Goal: Book appointment/travel/reservation

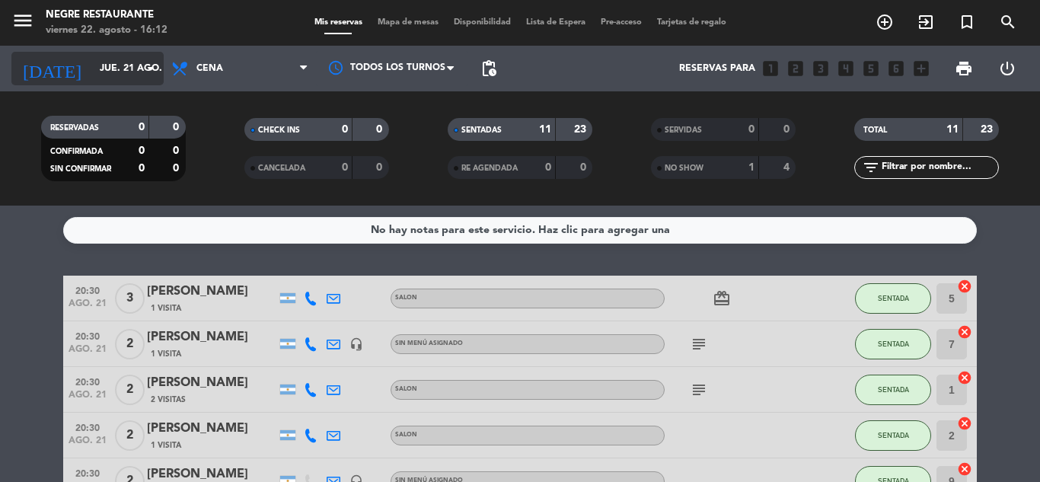
click at [130, 75] on input "jue. 21 ago." at bounding box center [156, 69] width 129 height 26
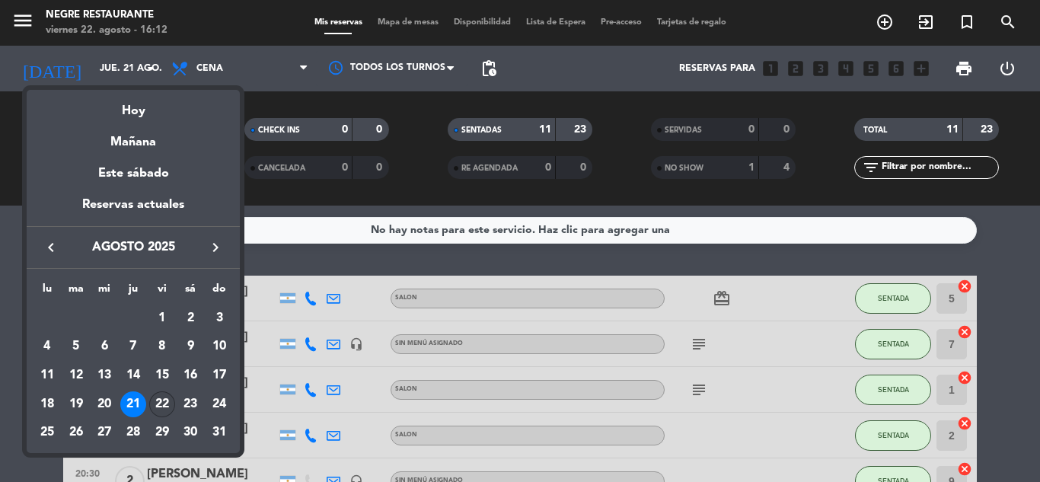
click at [160, 400] on div "22" at bounding box center [162, 404] width 26 height 26
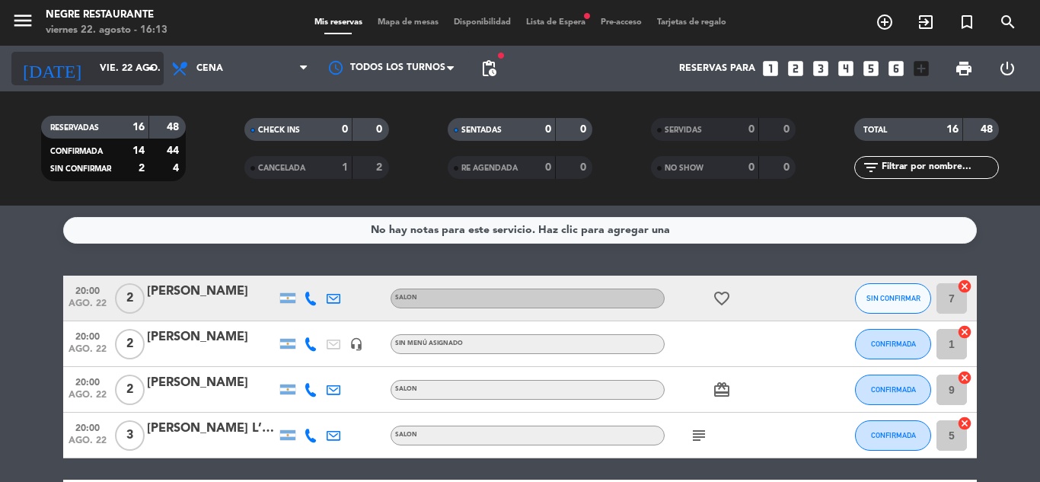
click at [123, 65] on input "vie. 22 ago." at bounding box center [156, 69] width 129 height 26
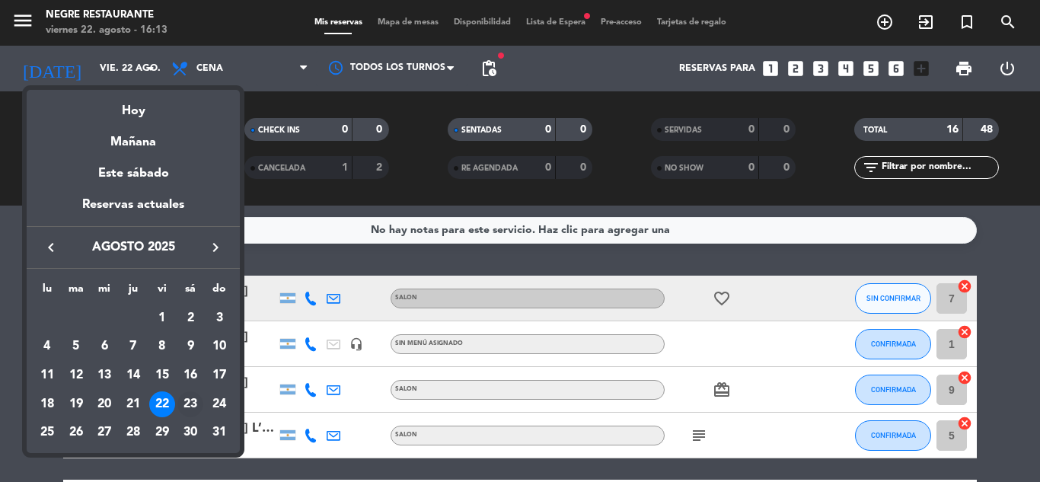
click at [190, 394] on div "23" at bounding box center [190, 404] width 26 height 26
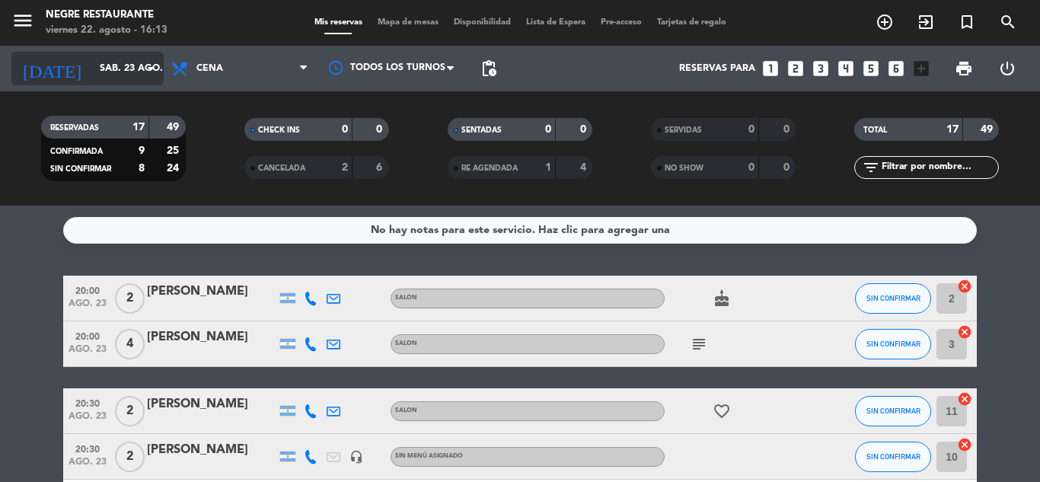
click at [133, 83] on div "[DATE] sáb. 23 ago. arrow_drop_down" at bounding box center [87, 69] width 152 height 34
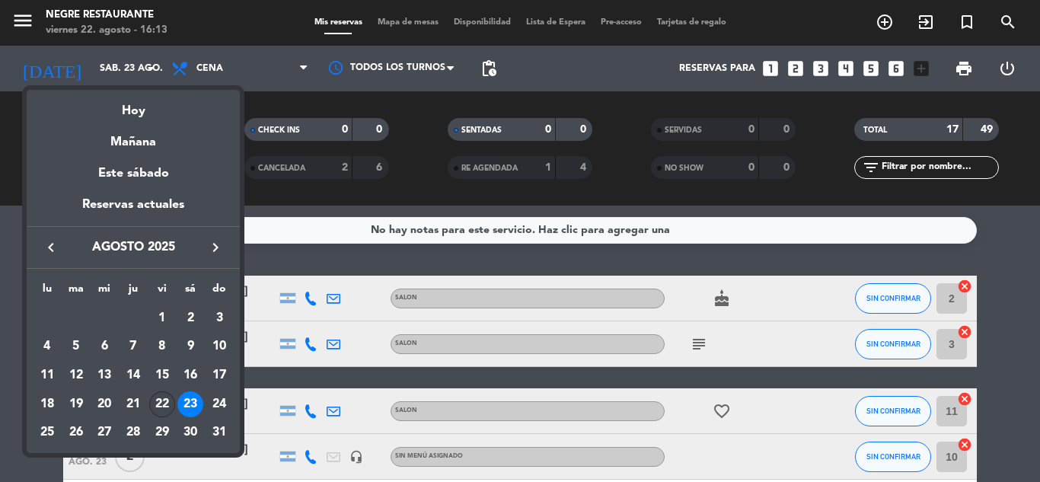
click at [164, 403] on div "22" at bounding box center [162, 404] width 26 height 26
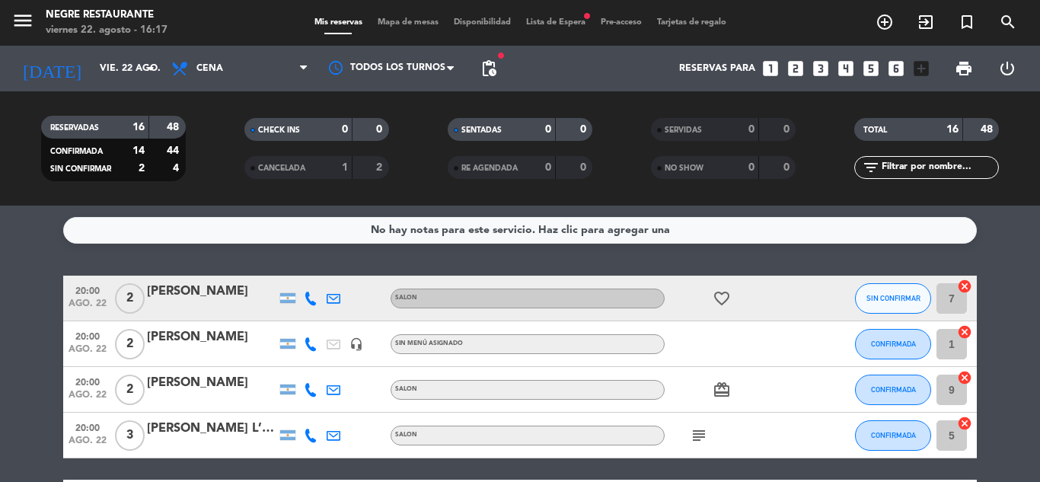
click at [145, 91] on div "RESERVADAS 16 48 CONFIRMADA 14 44 SIN CONFIRMAR 2 4 CHECK INS 0 0 CANCELADA 1 2…" at bounding box center [520, 148] width 1040 height 114
click at [133, 72] on input "vie. 22 ago." at bounding box center [156, 69] width 129 height 26
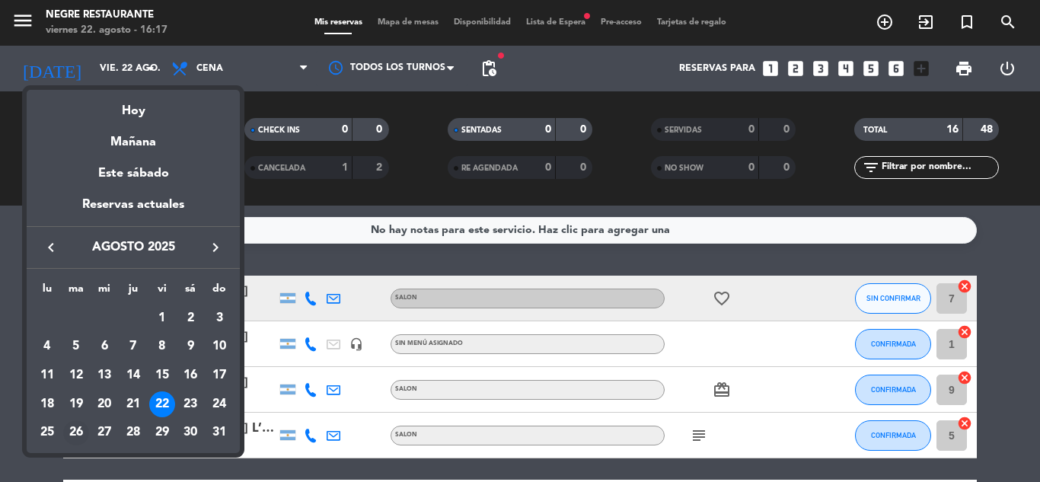
click at [74, 427] on div "26" at bounding box center [76, 433] width 26 height 26
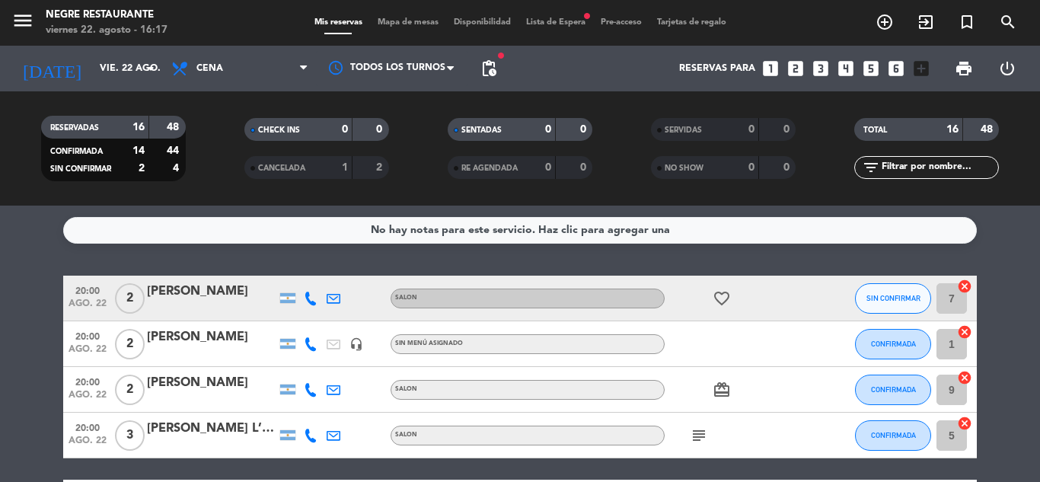
type input "[DATE] ago."
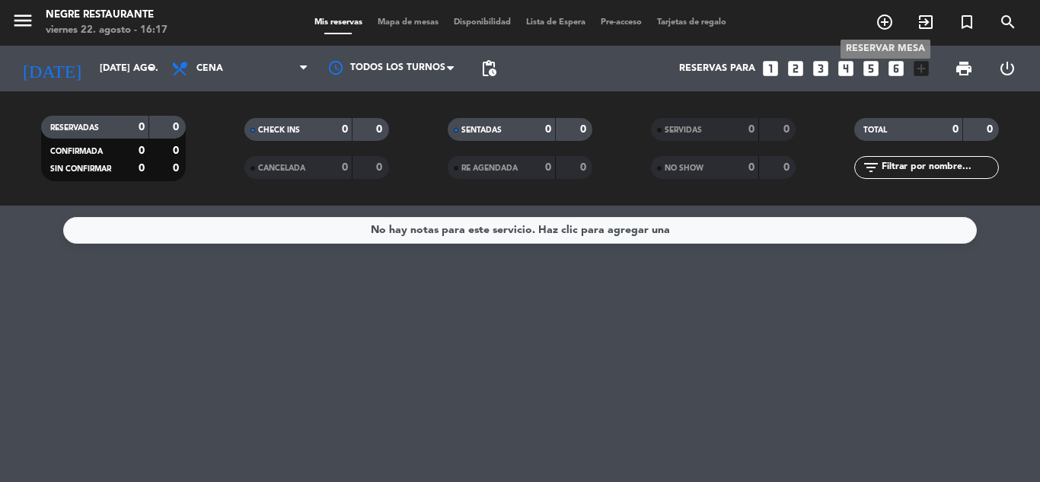
click at [882, 30] on icon "add_circle_outline" at bounding box center [885, 22] width 18 height 18
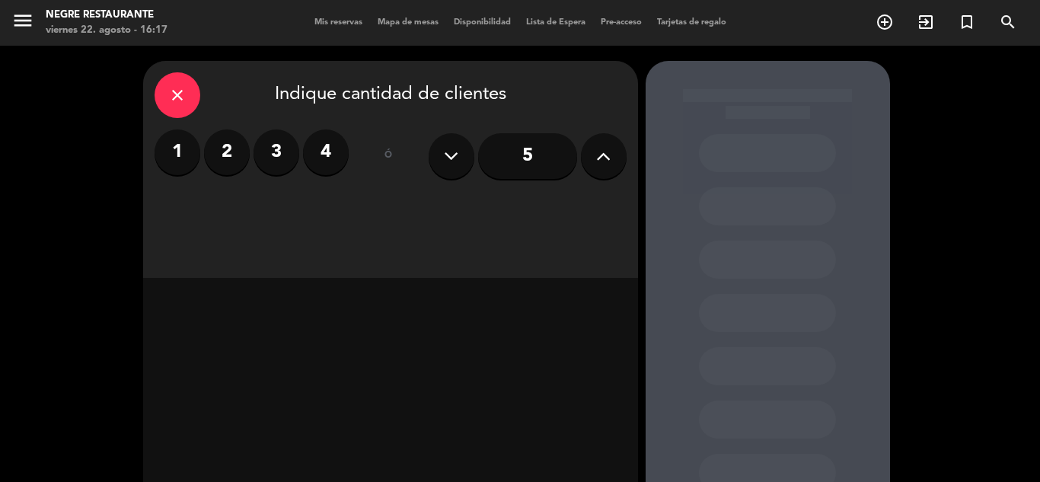
click at [234, 160] on label "2" at bounding box center [227, 152] width 46 height 46
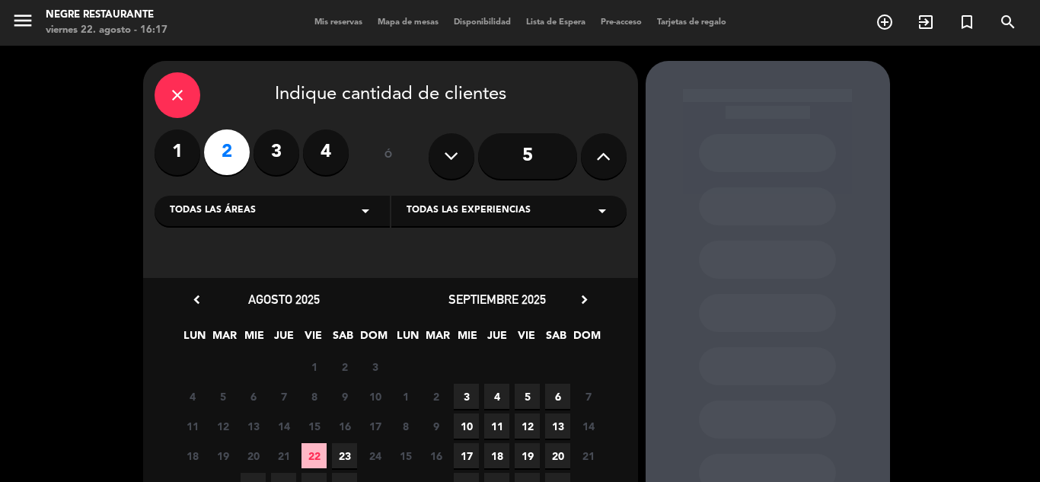
click at [171, 87] on icon "close" at bounding box center [177, 95] width 18 height 18
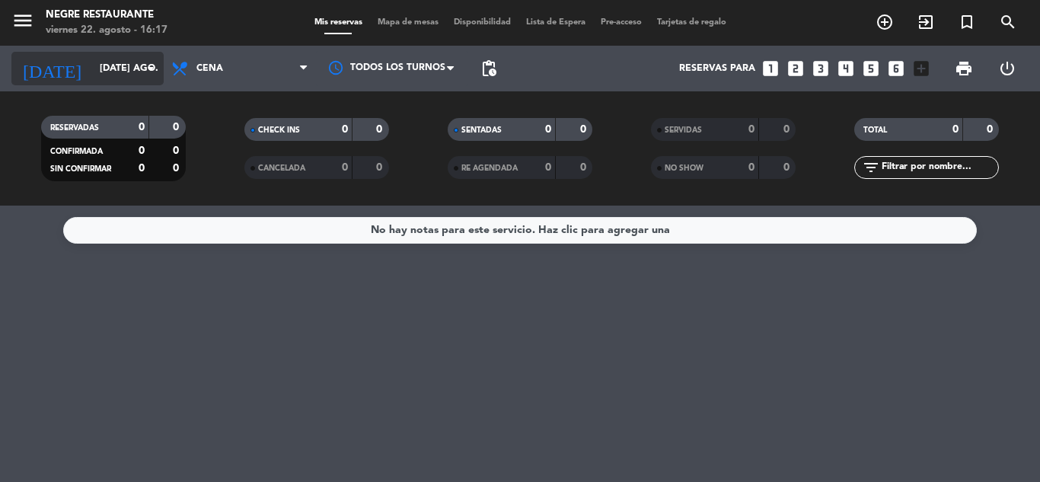
click at [111, 74] on input "[DATE] ago." at bounding box center [156, 69] width 129 height 26
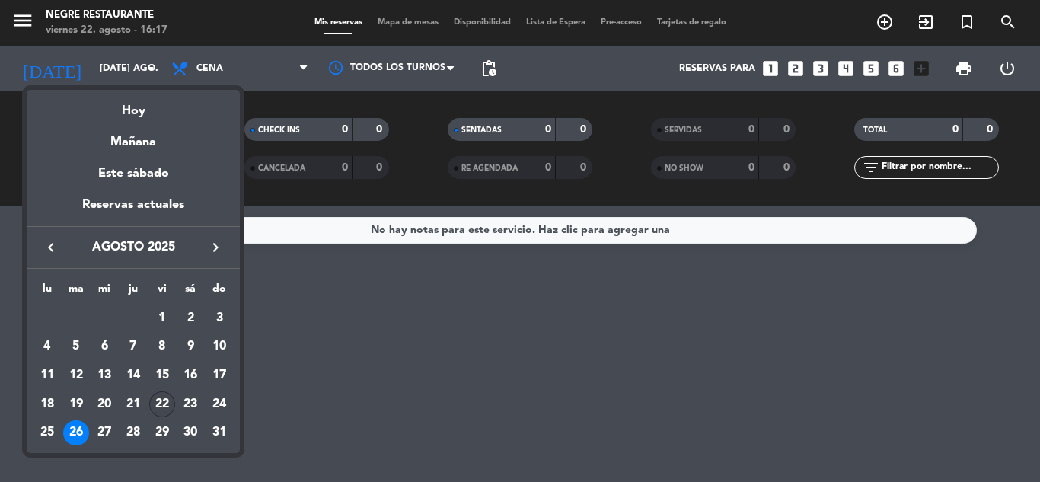
click at [160, 407] on div "22" at bounding box center [162, 404] width 26 height 26
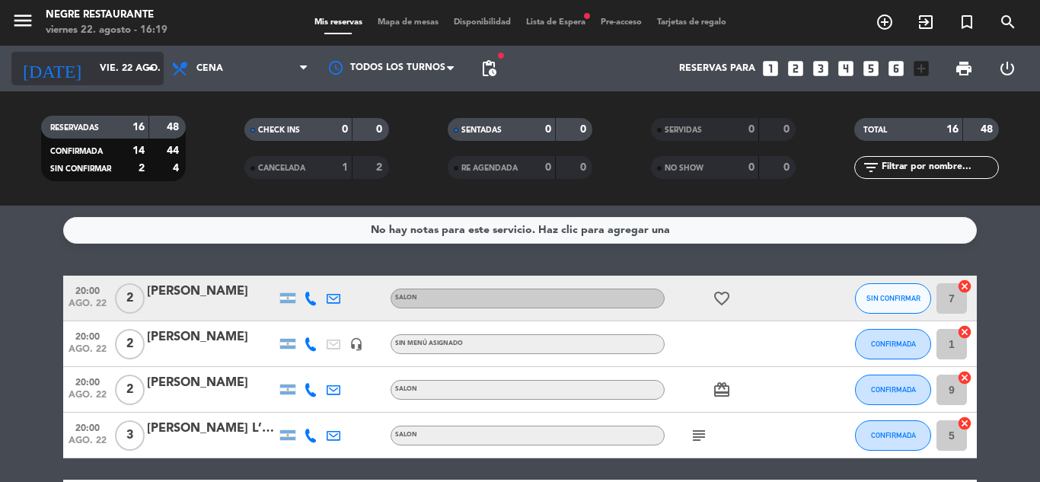
click at [142, 80] on input "vie. 22 ago." at bounding box center [156, 69] width 129 height 26
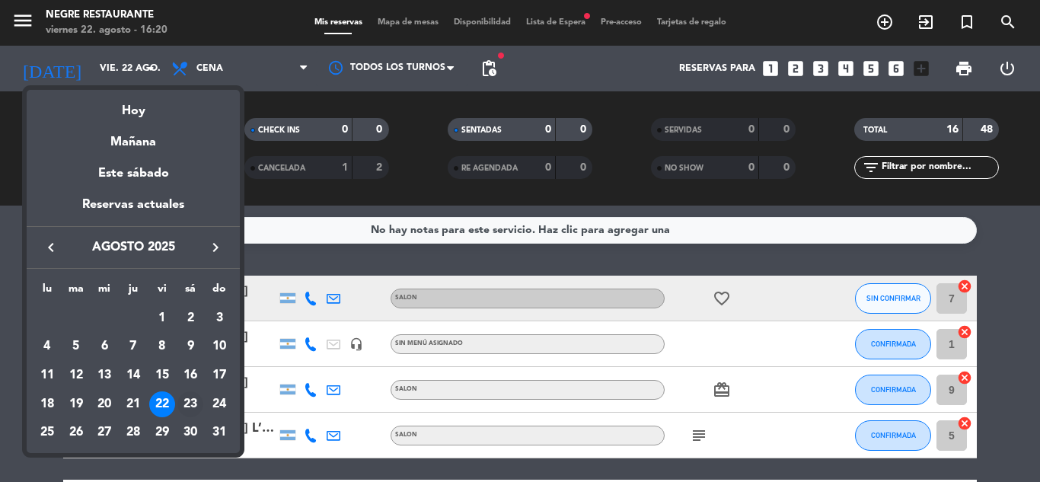
click at [188, 401] on div "23" at bounding box center [190, 404] width 26 height 26
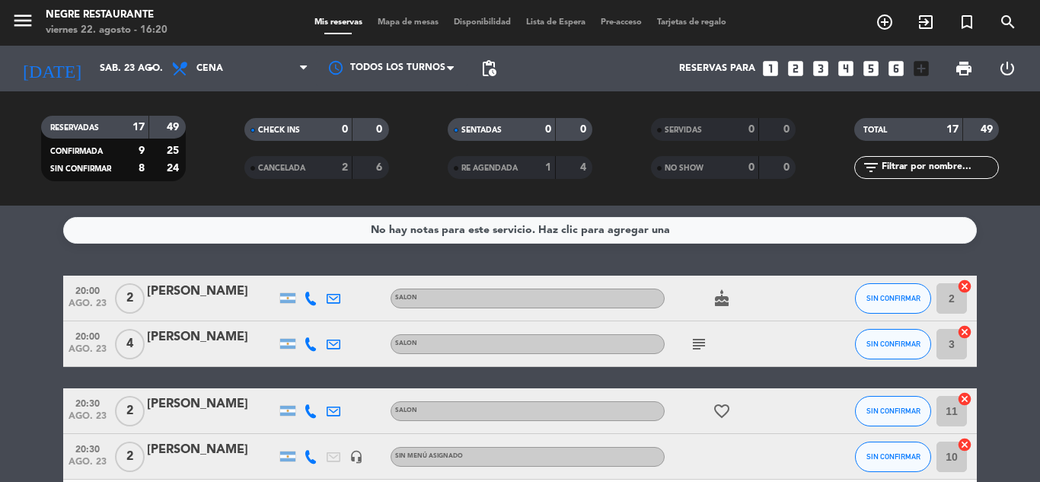
click at [494, 79] on span "pending_actions" at bounding box center [489, 68] width 30 height 30
click at [493, 73] on span "pending_actions" at bounding box center [489, 68] width 18 height 18
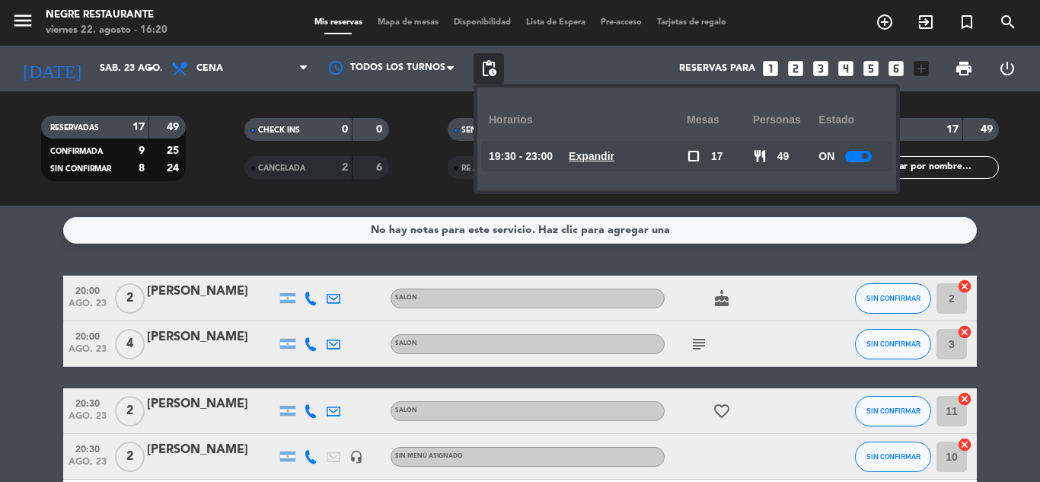
click at [612, 160] on u "Expandir" at bounding box center [592, 156] width 46 height 12
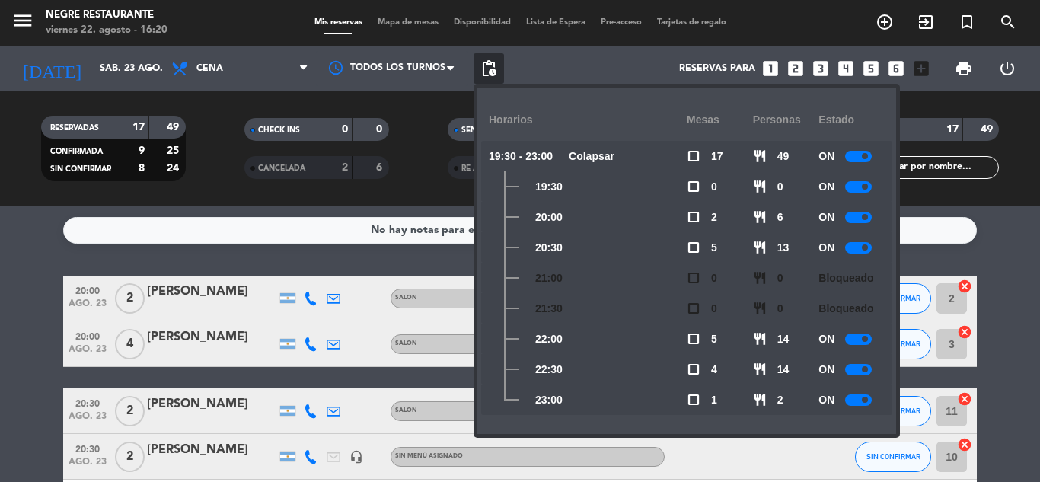
click at [859, 364] on div at bounding box center [858, 369] width 27 height 11
click at [856, 398] on div at bounding box center [858, 399] width 27 height 11
click at [858, 343] on div at bounding box center [858, 339] width 27 height 11
click at [855, 245] on div at bounding box center [858, 247] width 27 height 11
click at [861, 221] on div at bounding box center [858, 217] width 27 height 11
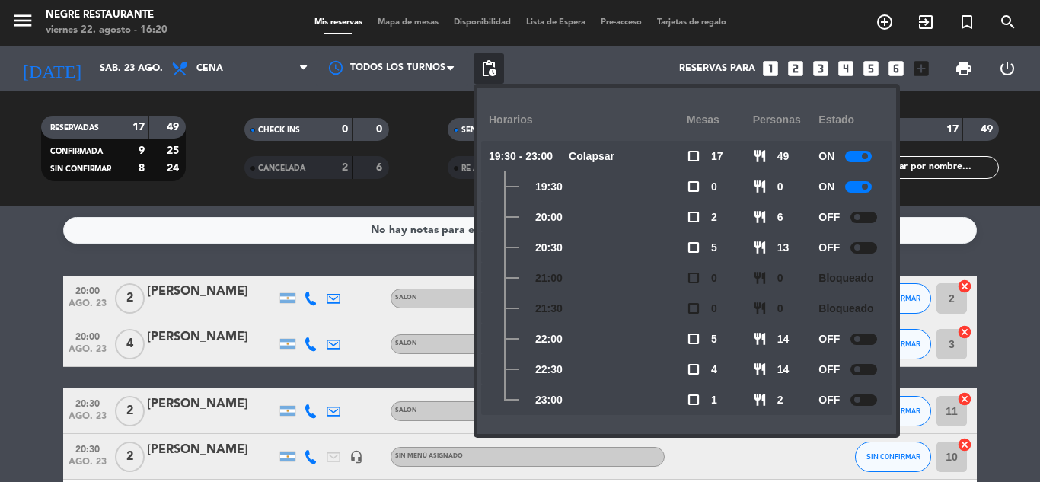
click at [860, 184] on div at bounding box center [858, 186] width 27 height 11
click at [998, 248] on div "No hay notas para este servicio. Haz clic para agregar una 20:00 ago. 23 2 Caro…" at bounding box center [520, 344] width 1040 height 276
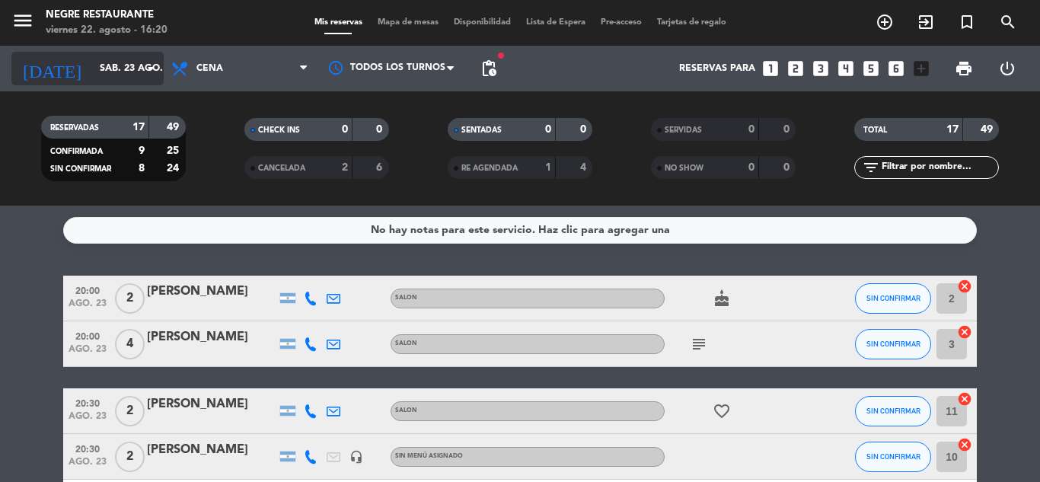
click at [118, 63] on input "sáb. 23 ago." at bounding box center [156, 69] width 129 height 26
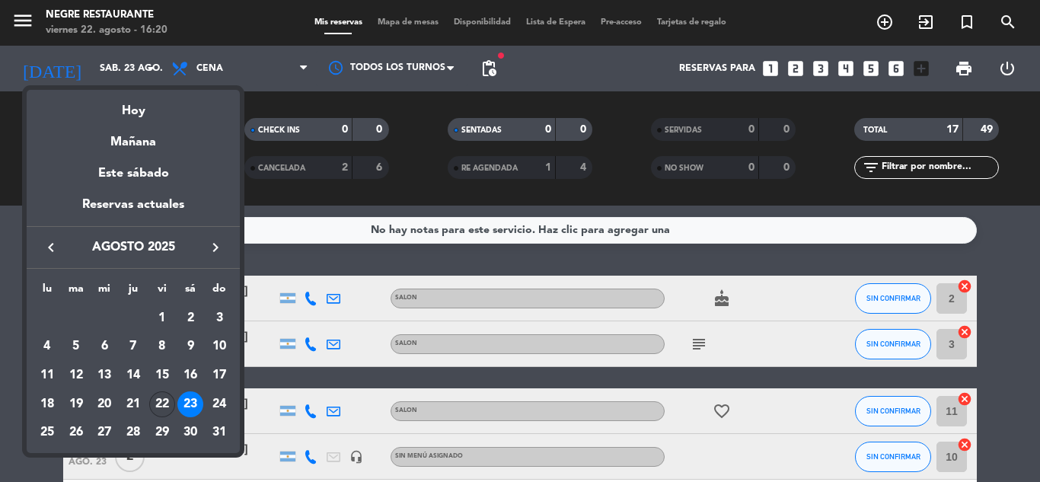
click at [160, 396] on div "22" at bounding box center [162, 404] width 26 height 26
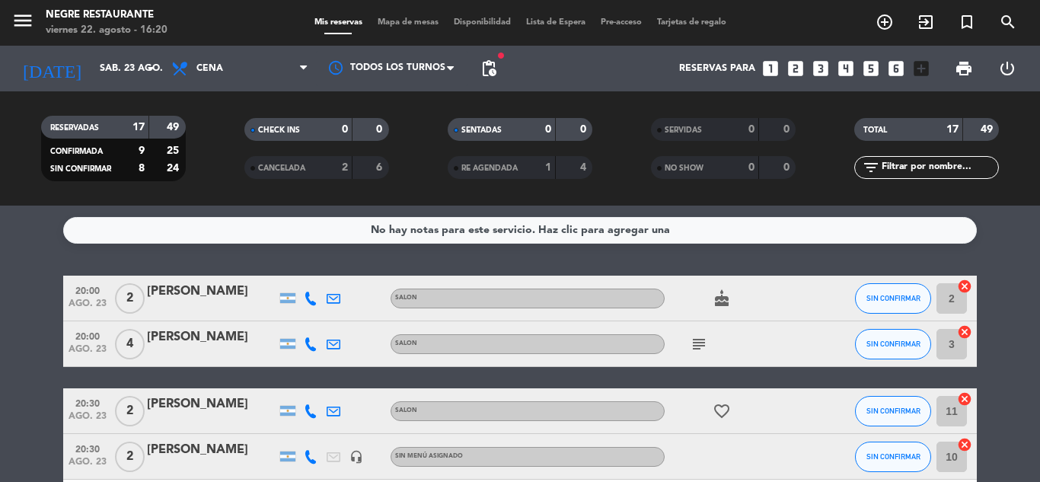
type input "vie. 22 ago."
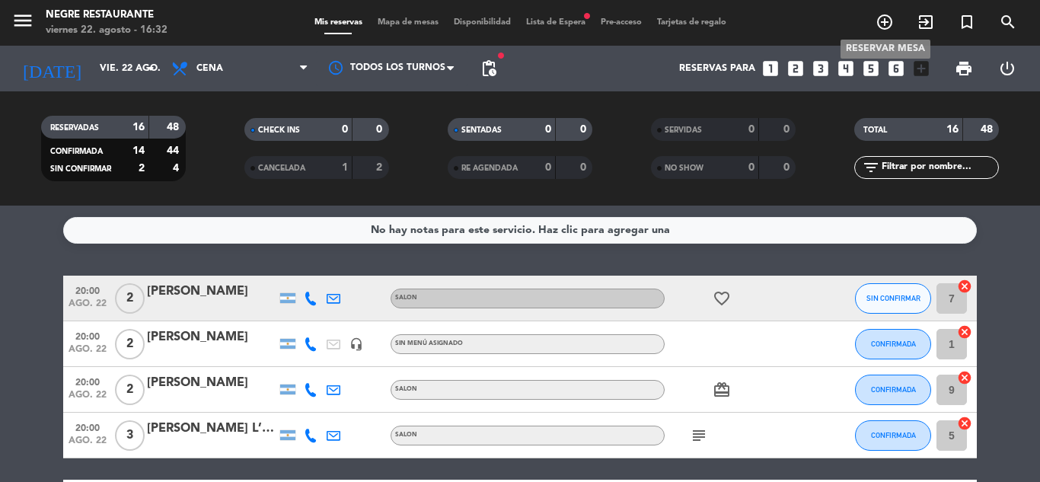
click at [883, 15] on icon "add_circle_outline" at bounding box center [885, 22] width 18 height 18
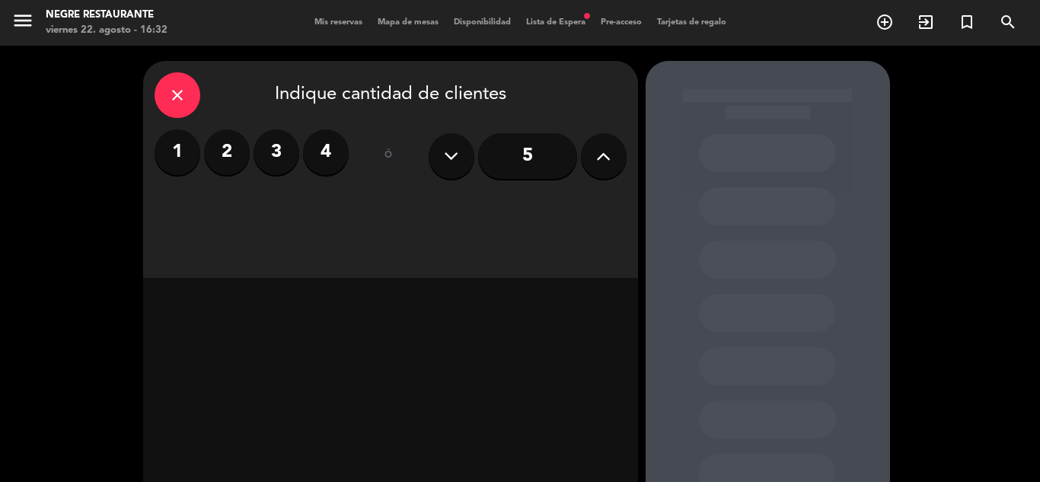
click at [550, 18] on span "Lista de Espera fiber_manual_record" at bounding box center [556, 22] width 75 height 8
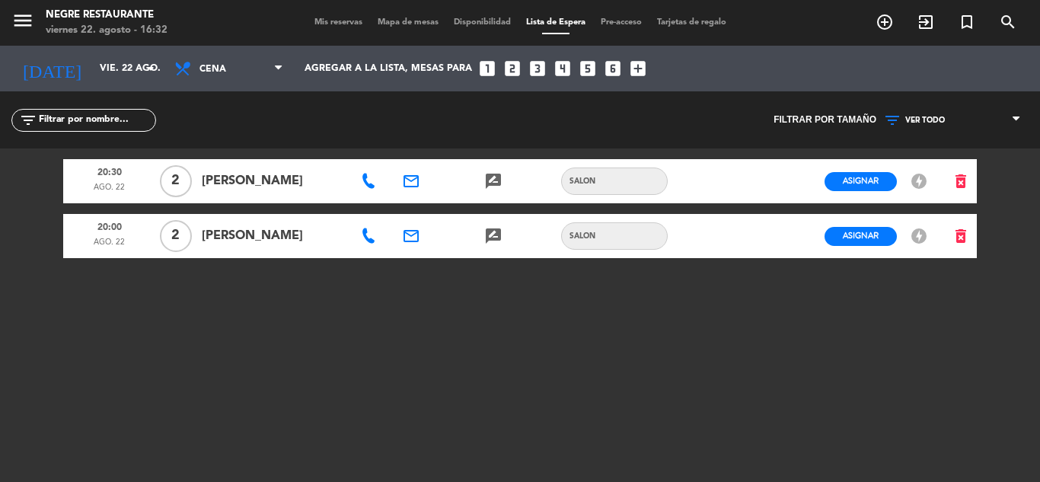
click at [324, 25] on span "Mis reservas" at bounding box center [338, 22] width 63 height 8
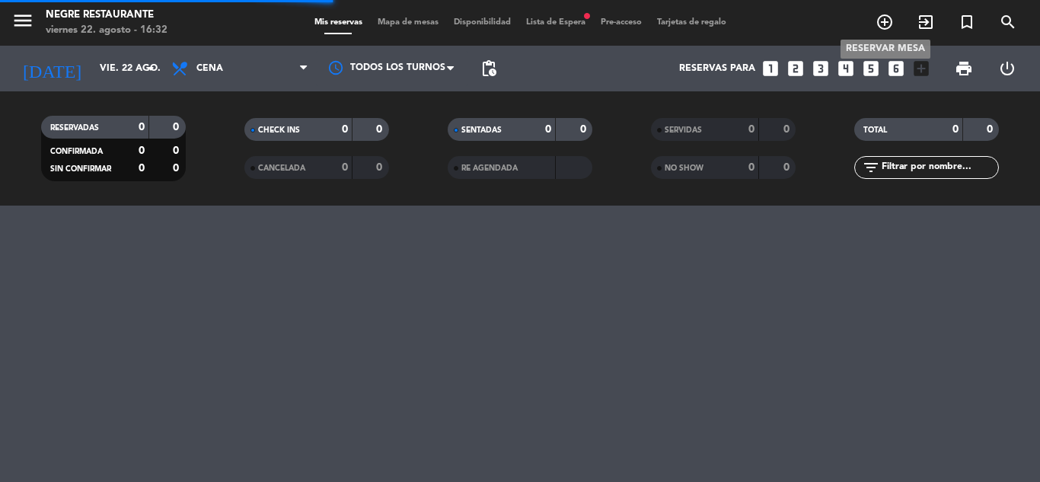
click at [885, 18] on icon "add_circle_outline" at bounding box center [885, 22] width 18 height 18
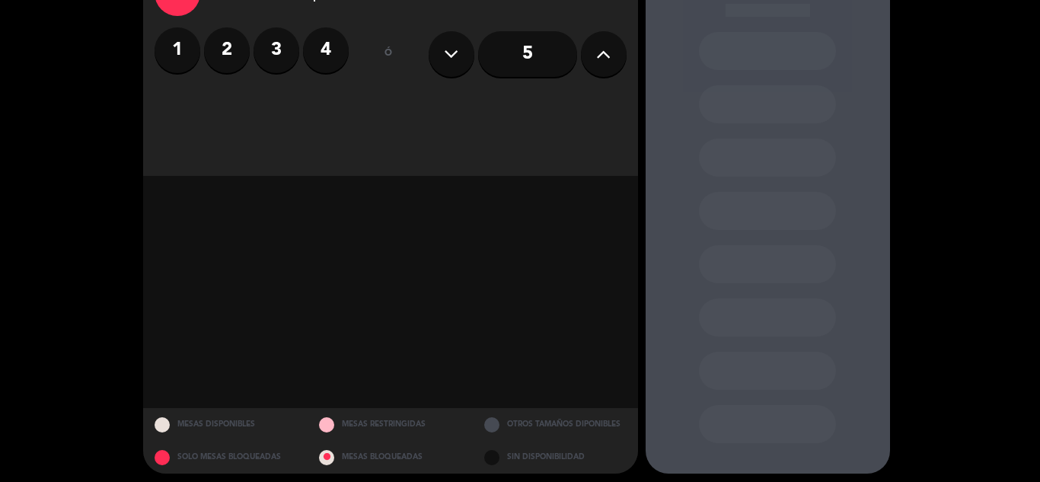
scroll to position [109, 0]
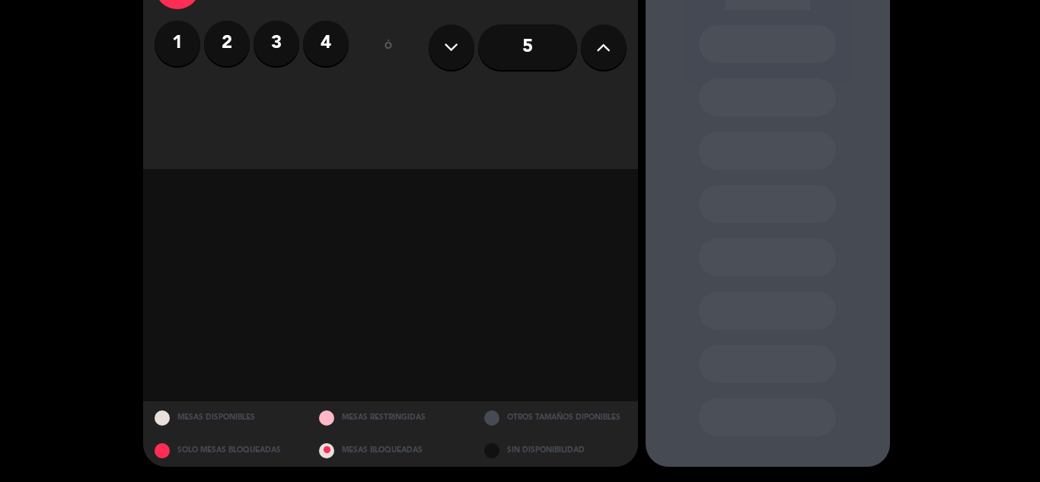
click at [232, 48] on label "2" at bounding box center [227, 44] width 46 height 46
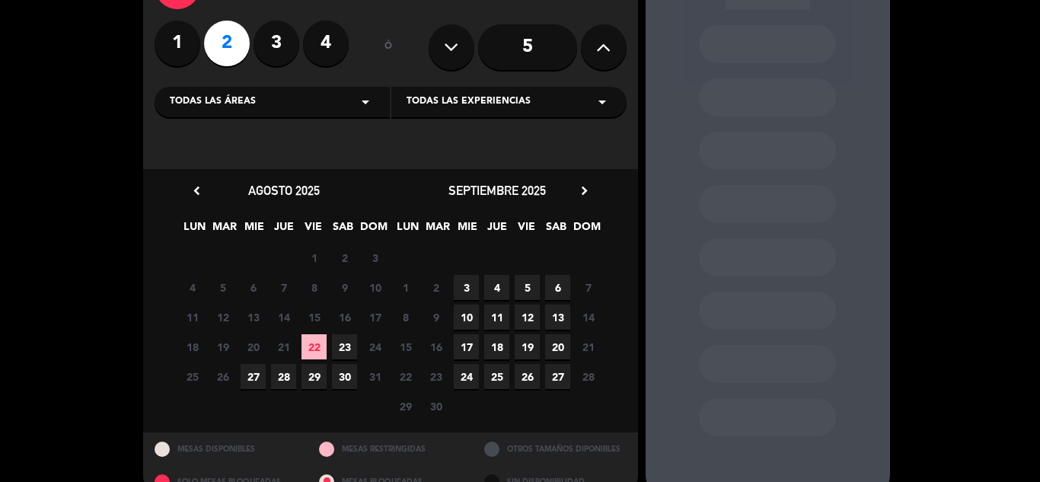
click at [318, 340] on span "22" at bounding box center [314, 346] width 25 height 25
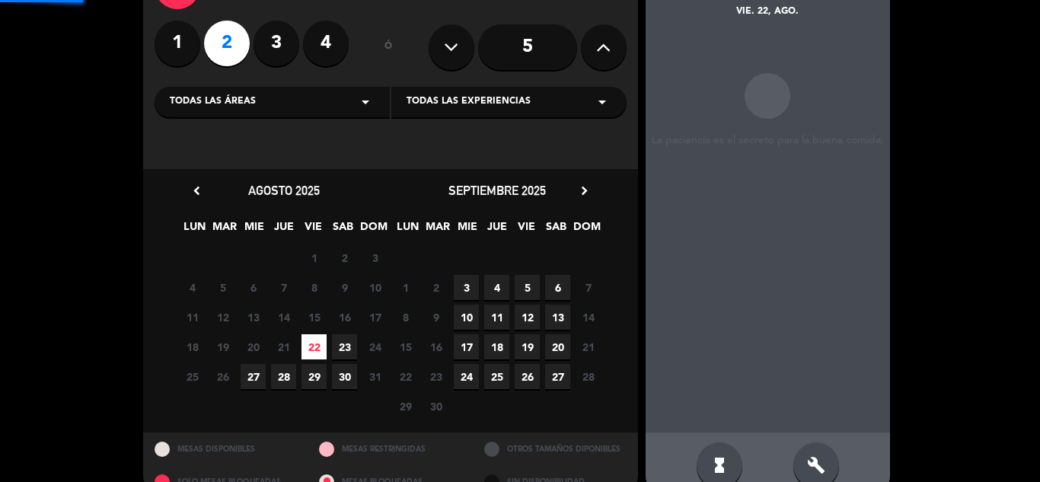
scroll to position [61, 0]
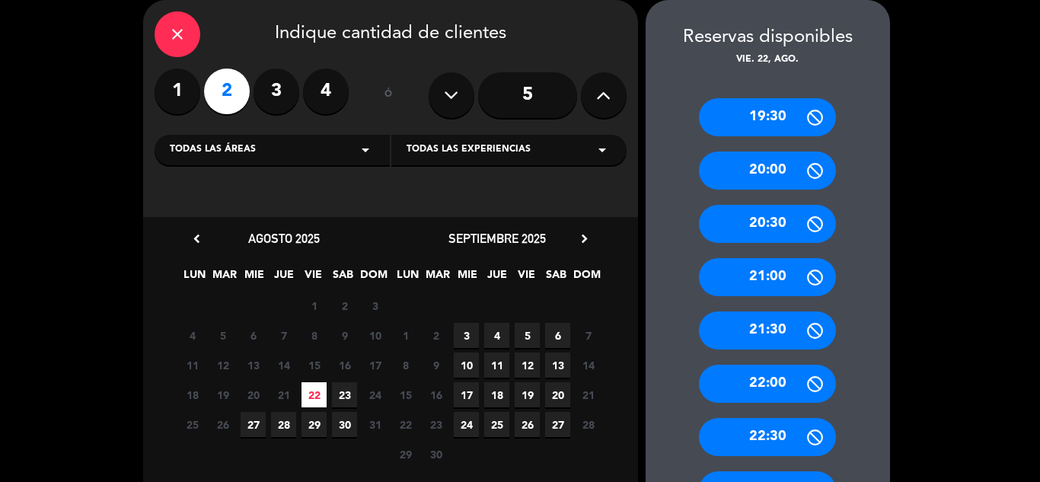
click at [306, 417] on span "29" at bounding box center [314, 424] width 25 height 25
click at [751, 235] on div "20:30" at bounding box center [767, 224] width 137 height 38
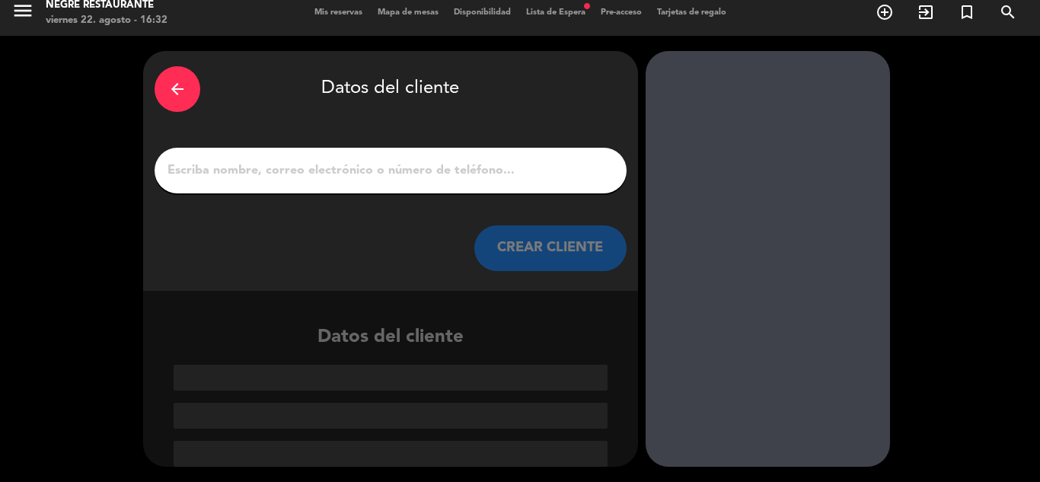
scroll to position [10, 0]
click at [409, 172] on input "1" at bounding box center [390, 170] width 449 height 21
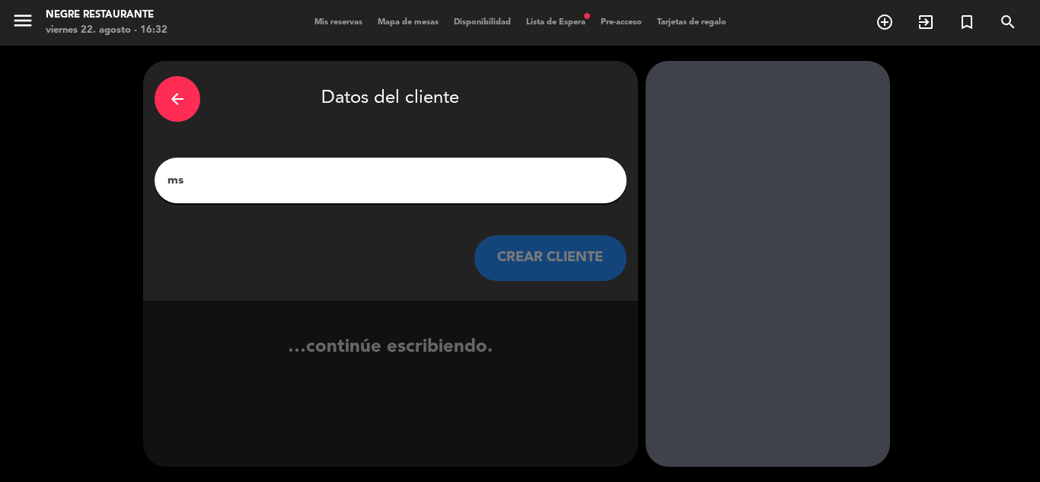
scroll to position [0, 0]
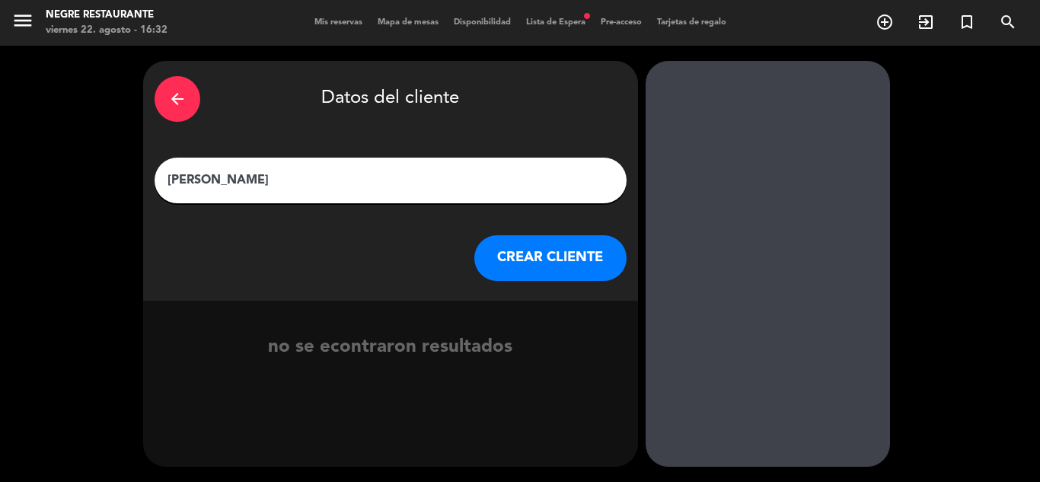
type input "[PERSON_NAME]"
click at [506, 267] on button "CREAR CLIENTE" at bounding box center [550, 258] width 152 height 46
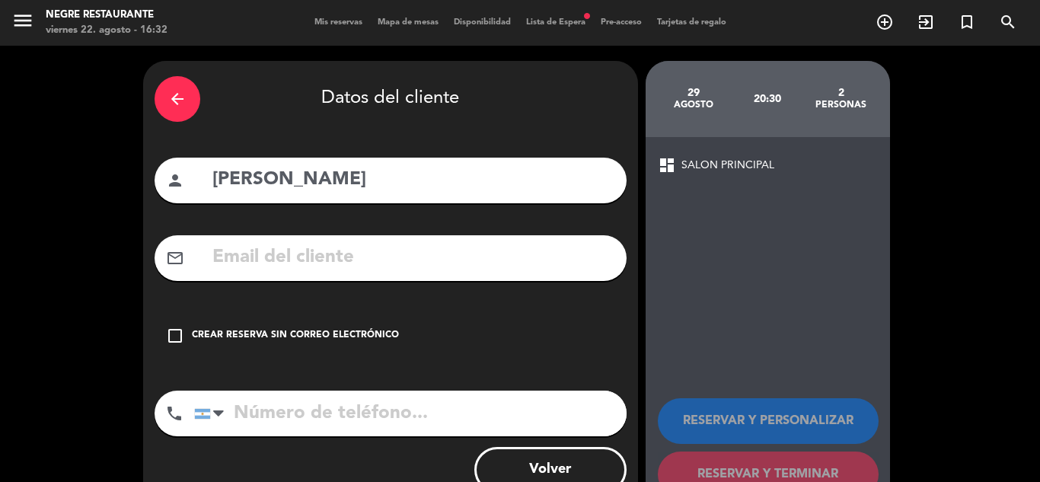
click at [179, 337] on icon "check_box_outline_blank" at bounding box center [175, 336] width 18 height 18
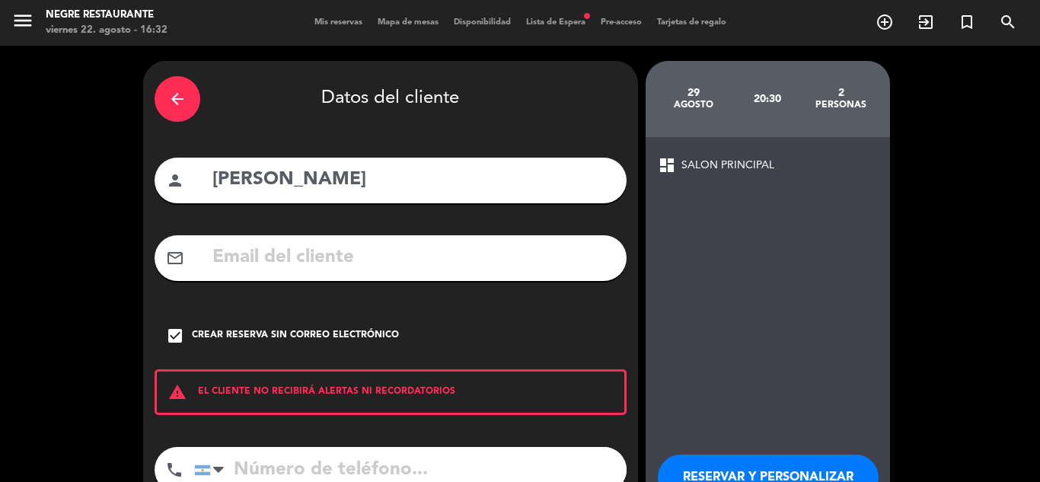
click at [668, 166] on span "dashboard" at bounding box center [667, 165] width 18 height 18
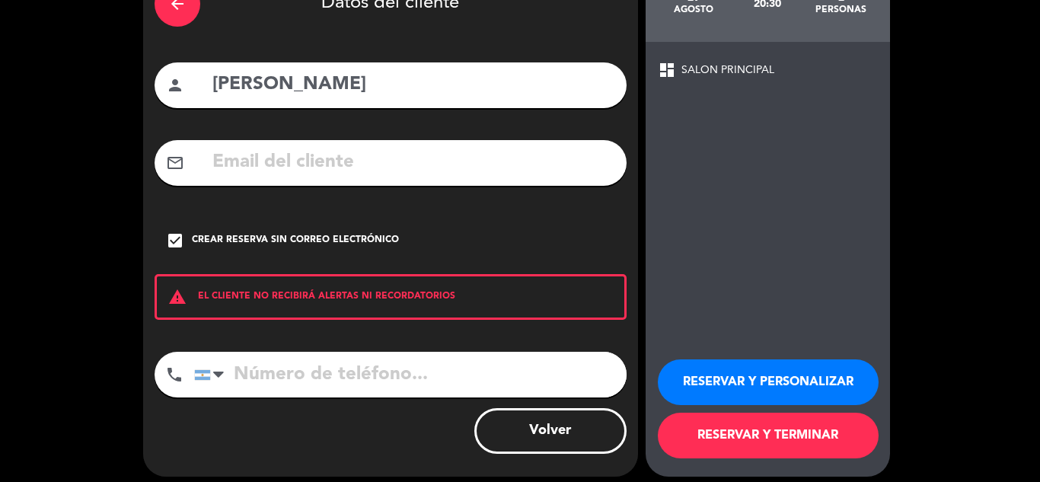
scroll to position [105, 0]
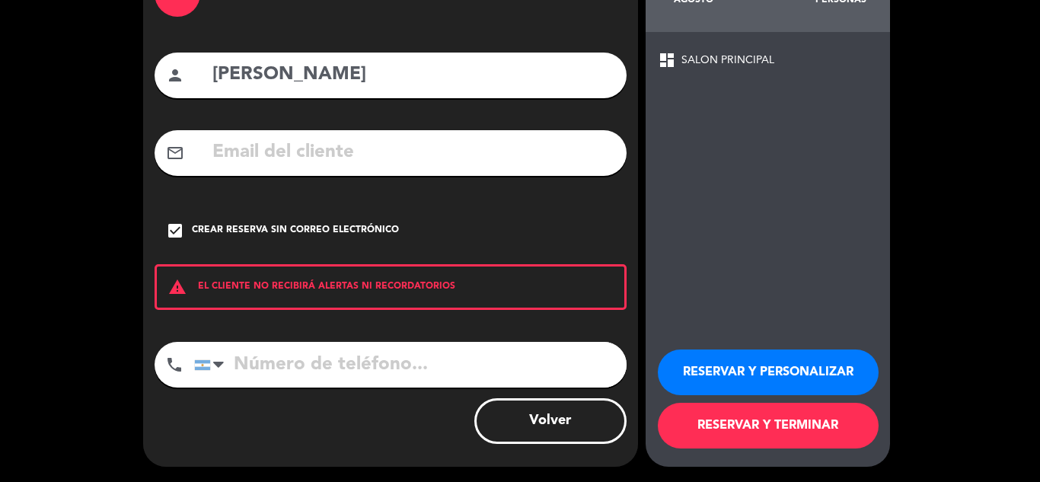
click at [669, 54] on span "dashboard" at bounding box center [667, 60] width 18 height 18
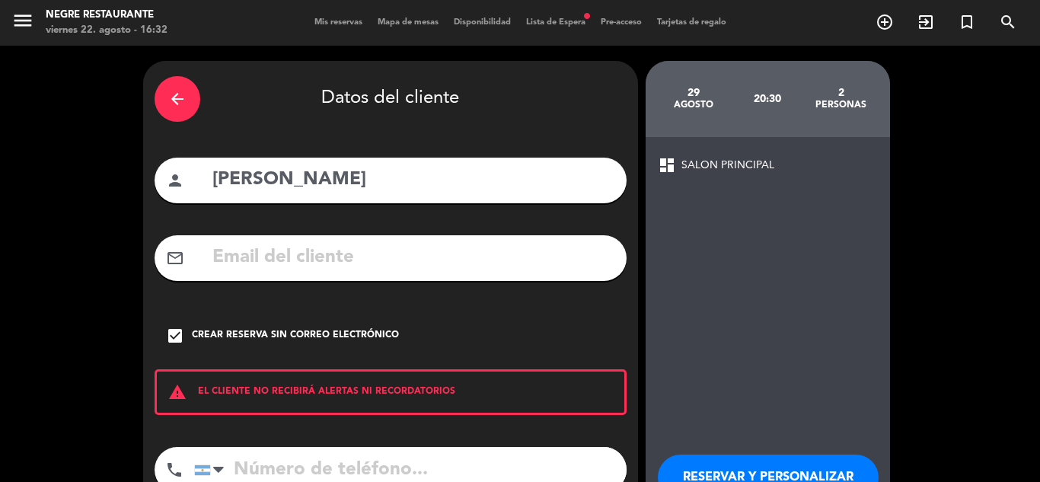
click at [682, 171] on span "SALON PRINCIPAL" at bounding box center [728, 166] width 93 height 18
click at [673, 169] on span "dashboard" at bounding box center [667, 165] width 18 height 18
click at [672, 169] on span "dashboard" at bounding box center [667, 165] width 18 height 18
click at [672, 168] on span "dashboard" at bounding box center [667, 165] width 18 height 18
click at [759, 171] on span "SALON PRINCIPAL" at bounding box center [728, 166] width 93 height 18
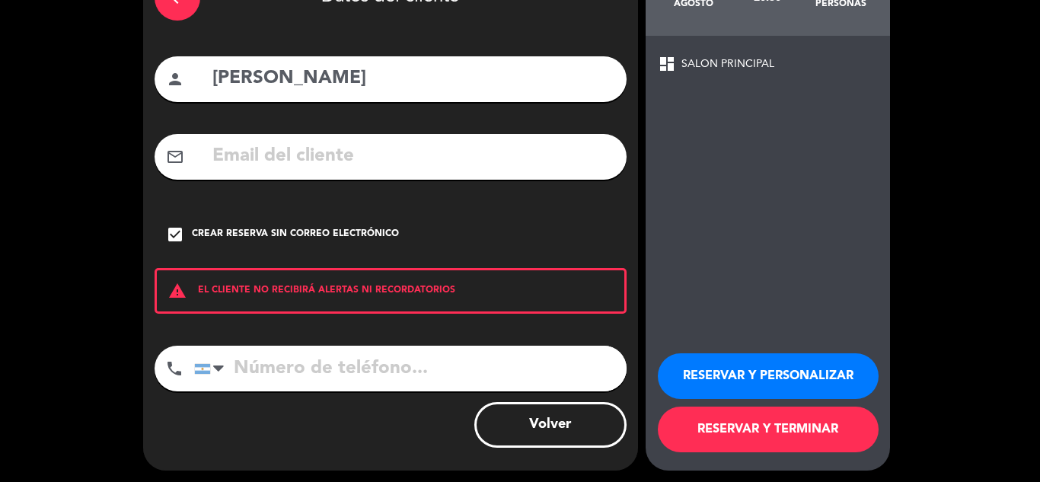
scroll to position [105, 0]
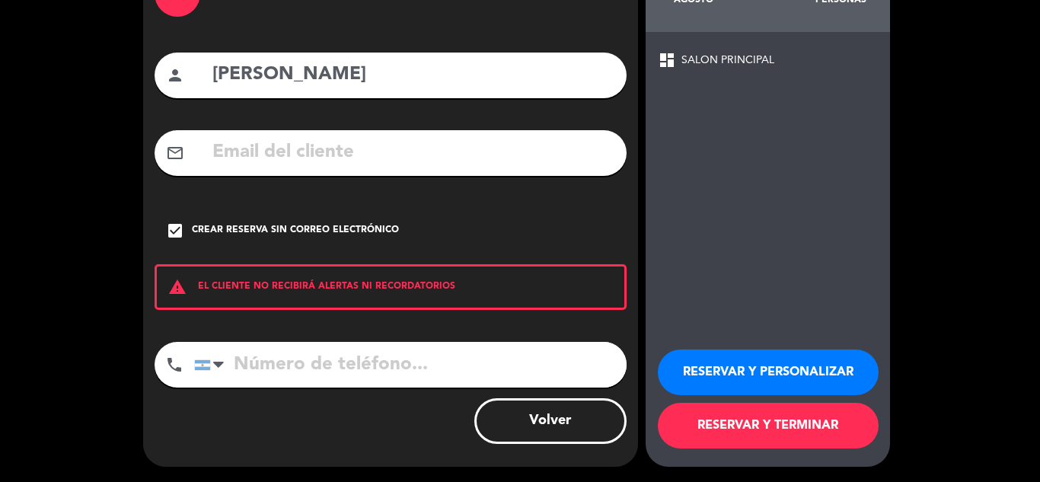
click at [741, 377] on button "RESERVAR Y PERSONALIZAR" at bounding box center [768, 373] width 221 height 46
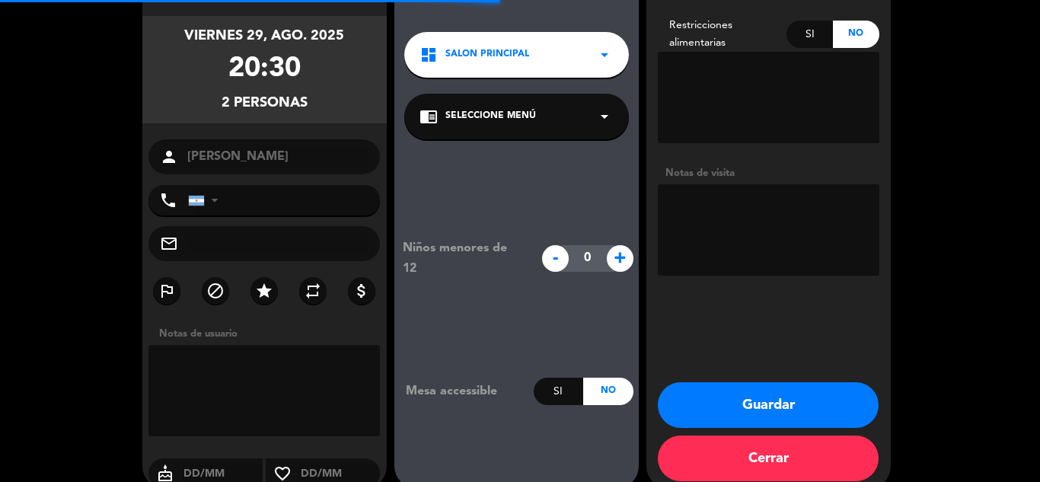
scroll to position [61, 0]
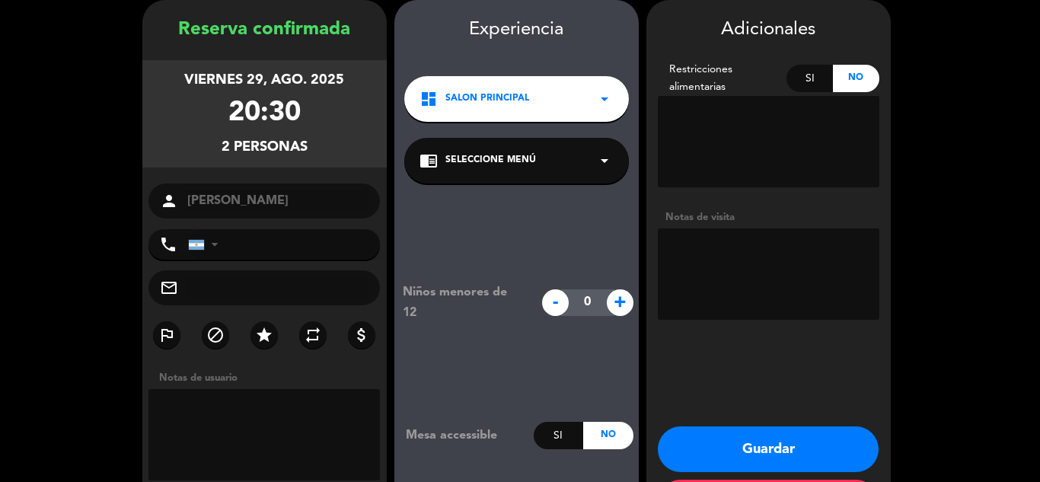
click at [689, 260] on textarea at bounding box center [769, 273] width 222 height 91
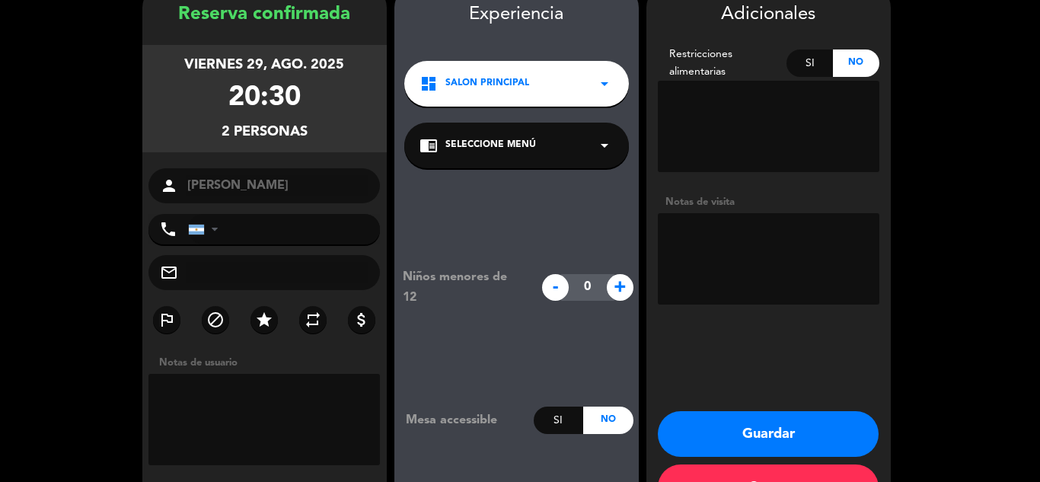
scroll to position [51, 0]
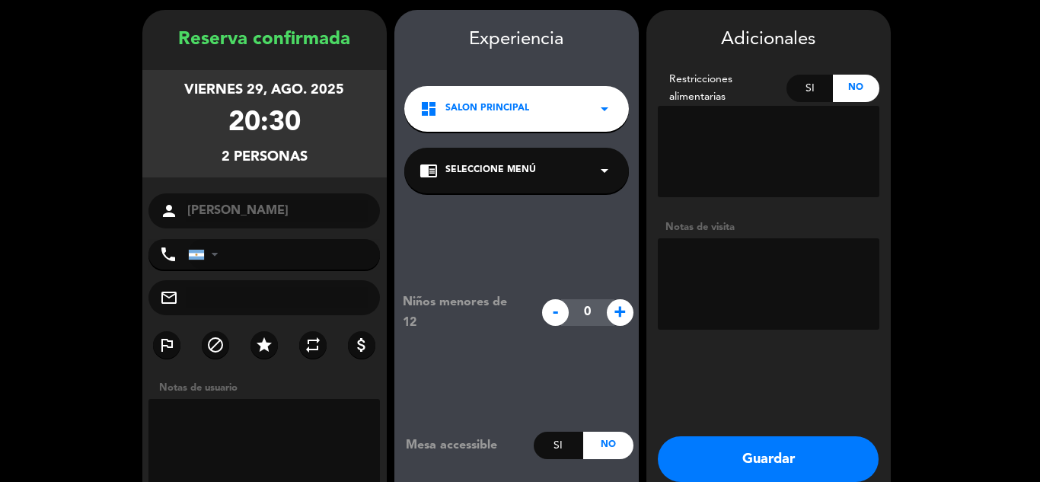
click at [551, 110] on div "dashboard SALON PRINCIPAL arrow_drop_down" at bounding box center [516, 109] width 225 height 46
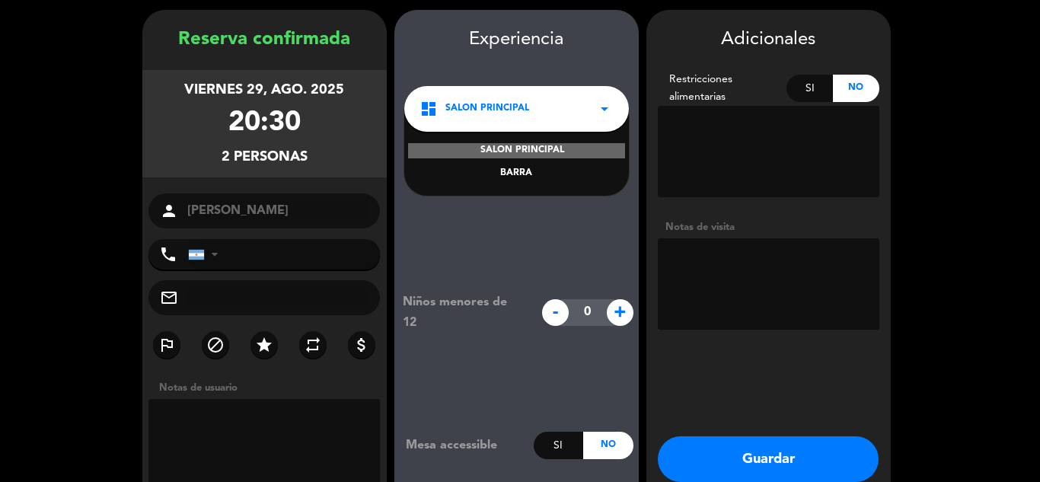
click at [536, 167] on div "BARRA" at bounding box center [517, 173] width 194 height 15
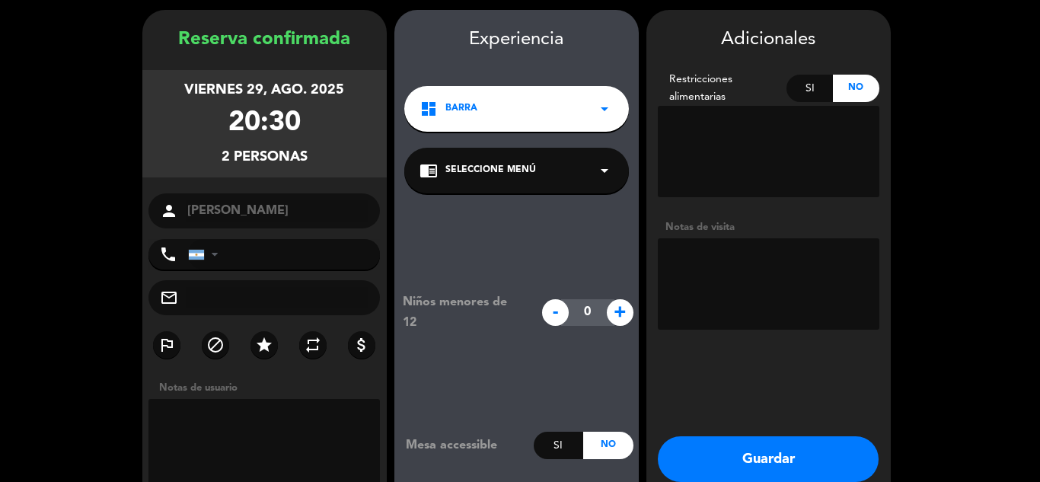
click at [537, 126] on div "dashboard BARRA arrow_drop_down" at bounding box center [516, 109] width 225 height 46
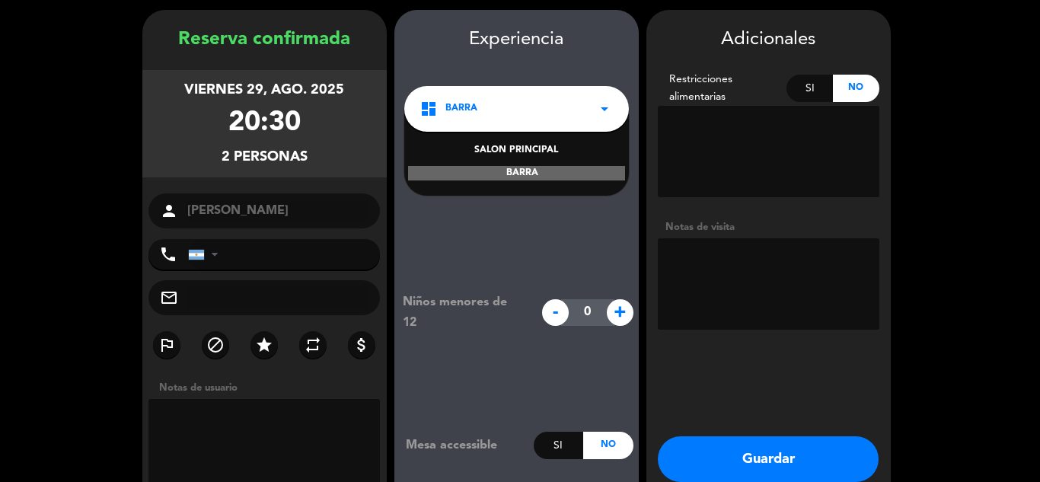
click at [538, 169] on div "BARRA" at bounding box center [516, 173] width 217 height 15
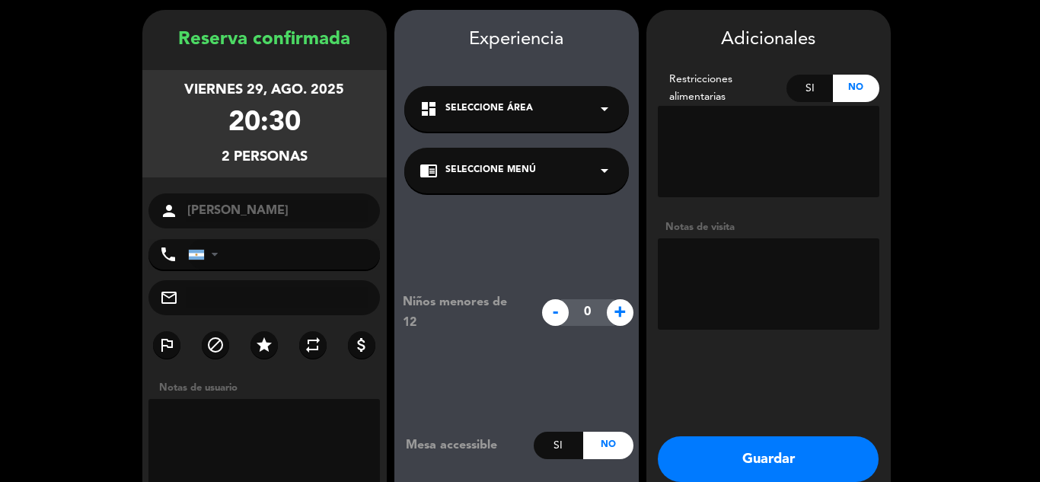
click at [555, 118] on div "dashboard Seleccione Área arrow_drop_down" at bounding box center [516, 109] width 225 height 46
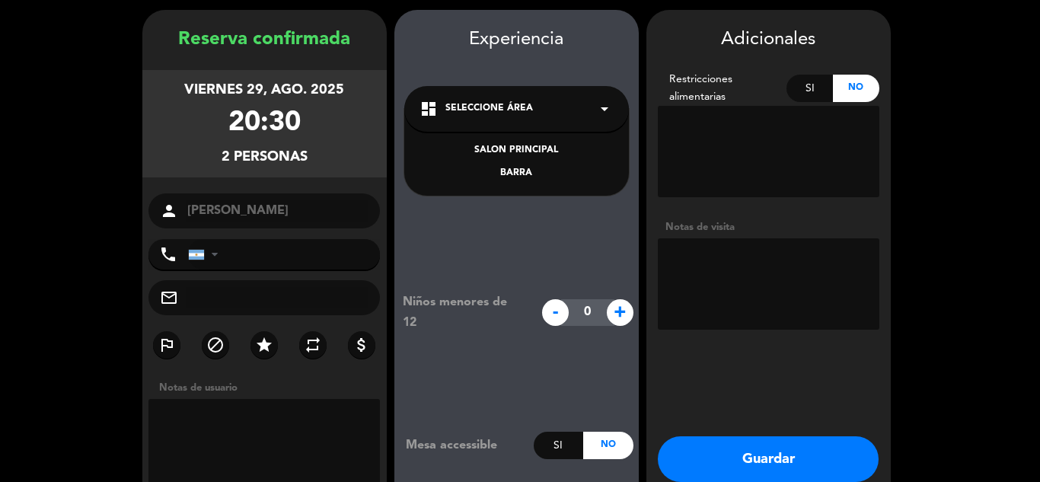
click at [535, 172] on div "BARRA" at bounding box center [517, 173] width 194 height 15
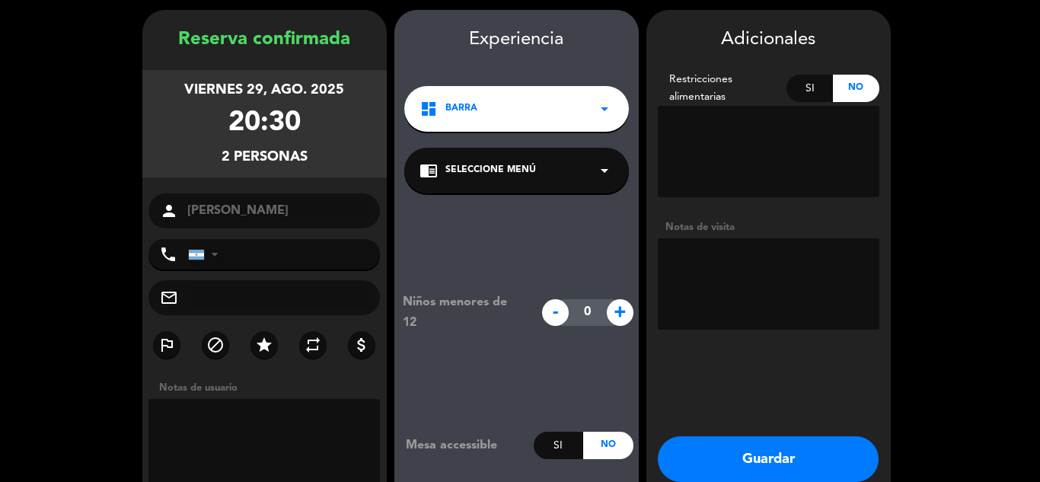
click at [535, 173] on div "chrome_reader_mode Seleccione Menú arrow_drop_down" at bounding box center [516, 171] width 225 height 46
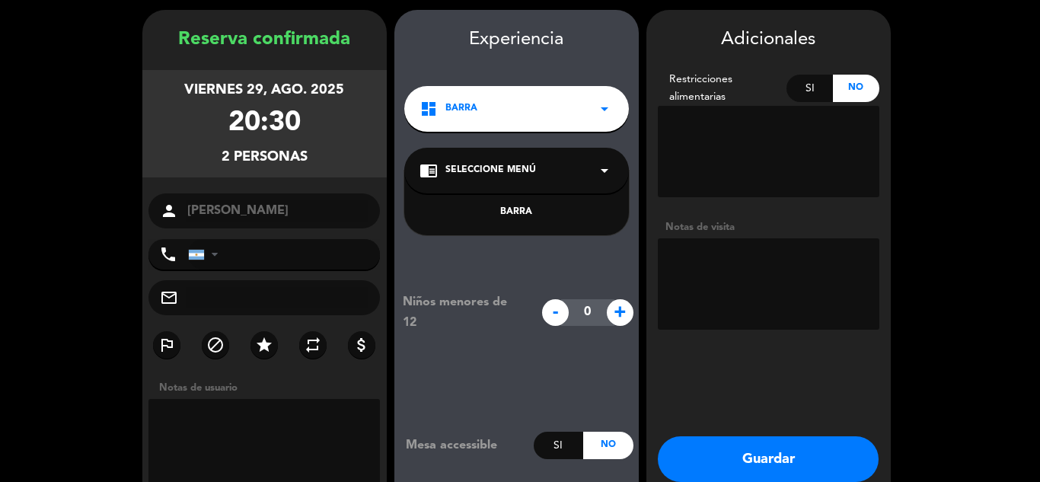
click at [535, 173] on div "chrome_reader_mode Seleccione Menú arrow_drop_down" at bounding box center [516, 171] width 225 height 46
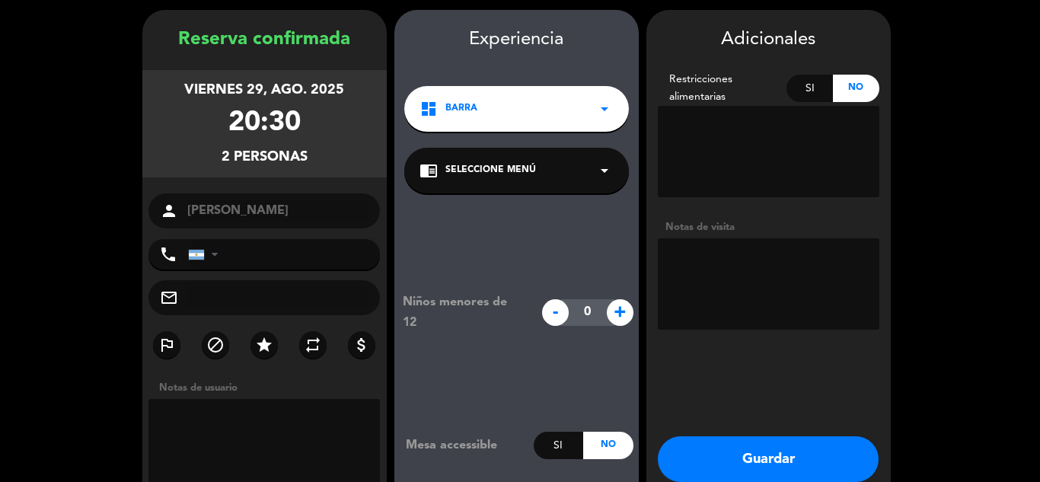
click at [541, 181] on div "chrome_reader_mode Seleccione Menú arrow_drop_down" at bounding box center [516, 171] width 225 height 46
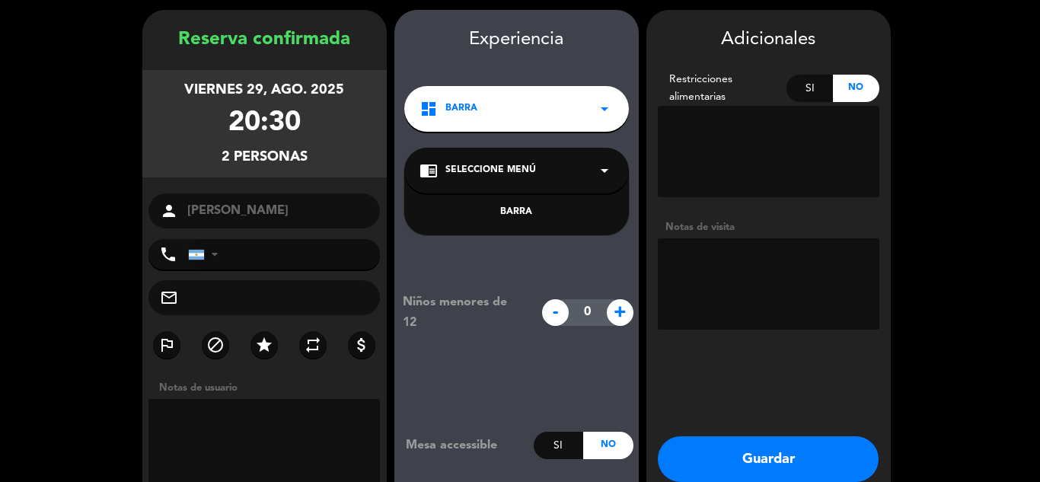
click at [504, 213] on div "BARRA" at bounding box center [517, 212] width 194 height 15
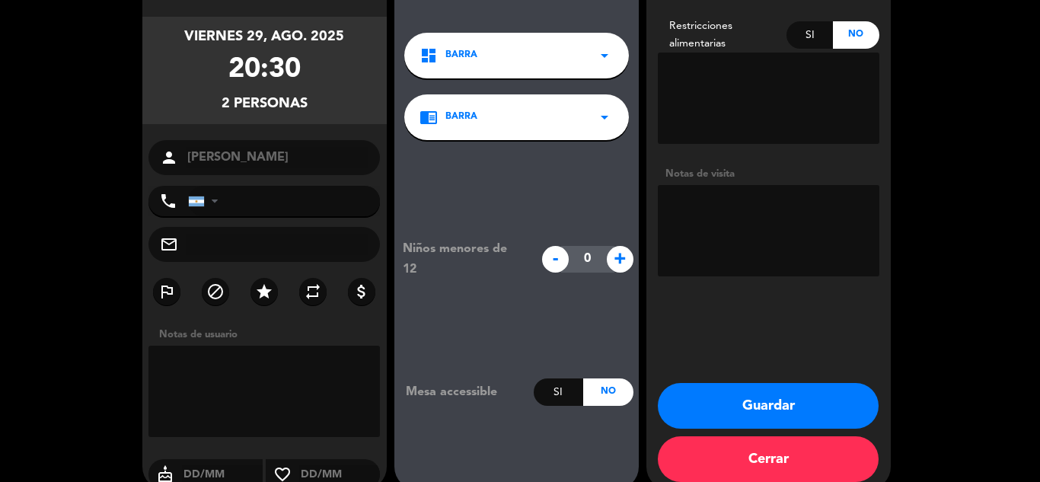
scroll to position [127, 0]
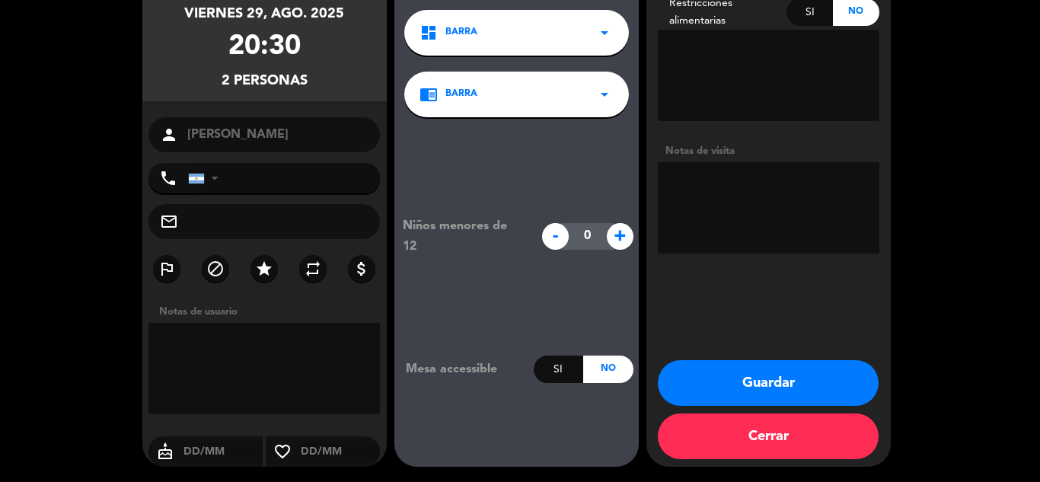
click at [721, 443] on button "Cerrar" at bounding box center [768, 437] width 221 height 46
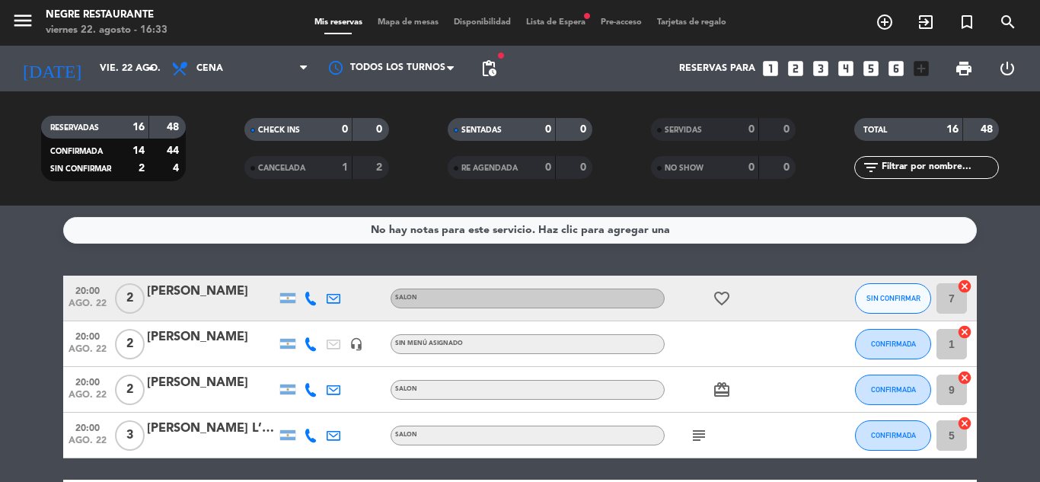
click at [500, 28] on div "Mis reservas Mapa de mesas Disponibilidad Lista de Espera fiber_manual_record P…" at bounding box center [520, 23] width 427 height 14
click at [498, 24] on span "Disponibilidad" at bounding box center [482, 22] width 72 height 8
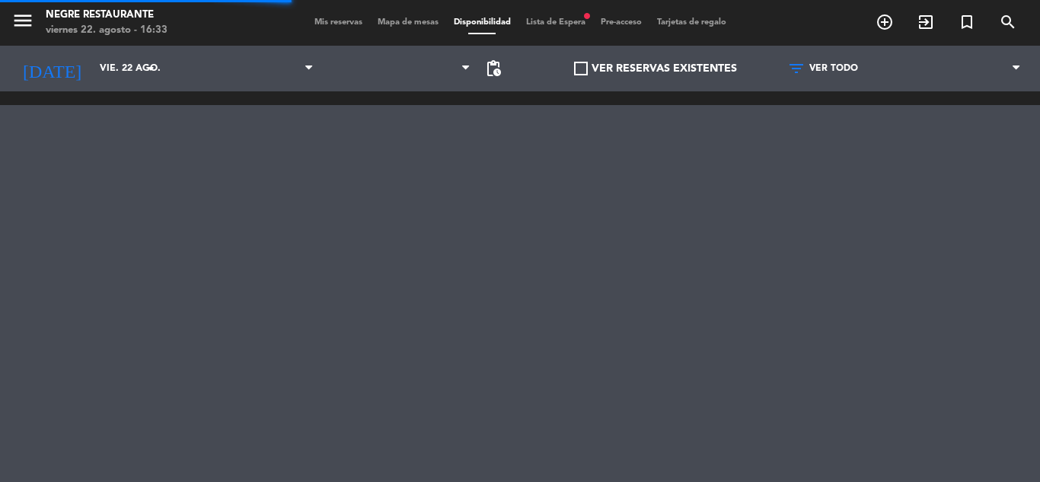
click at [394, 26] on span "Mapa de mesas" at bounding box center [408, 22] width 76 height 8
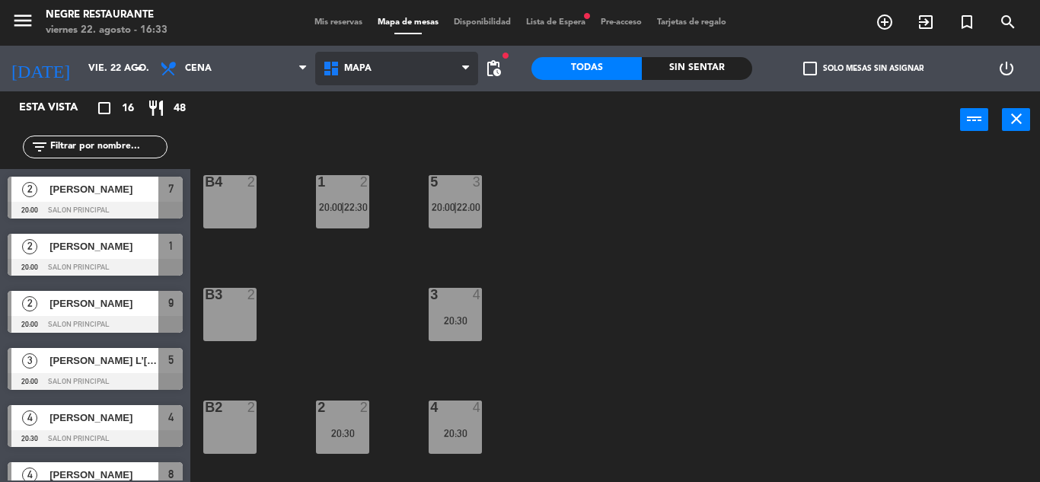
click at [391, 71] on span "MAPA" at bounding box center [396, 69] width 163 height 34
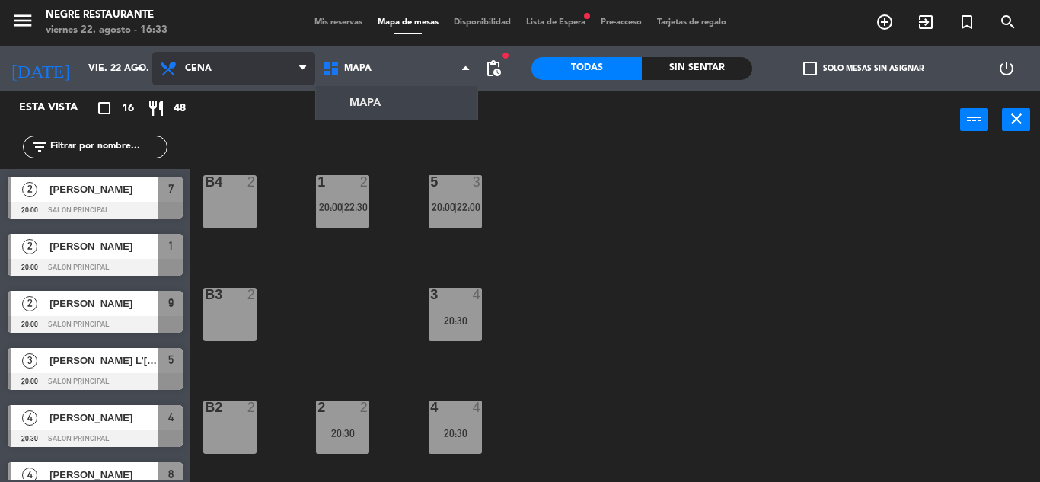
click at [270, 72] on span "Cena" at bounding box center [233, 69] width 163 height 34
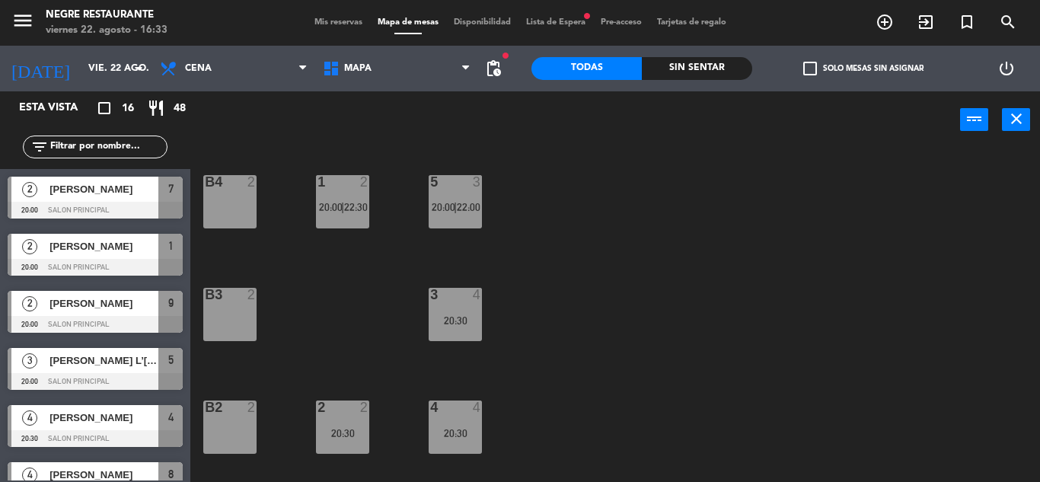
click at [397, 136] on div "power_input close" at bounding box center [575, 120] width 770 height 58
drag, startPoint x: 721, startPoint y: 69, endPoint x: 711, endPoint y: 65, distance: 10.4
click at [718, 68] on div "Sin sentar" at bounding box center [697, 68] width 110 height 23
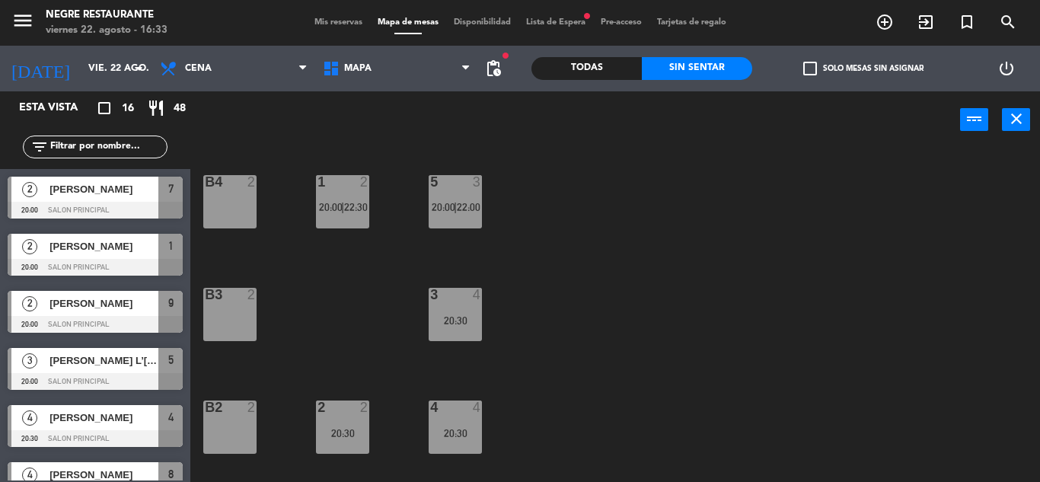
click at [621, 61] on div "Todas" at bounding box center [587, 68] width 110 height 23
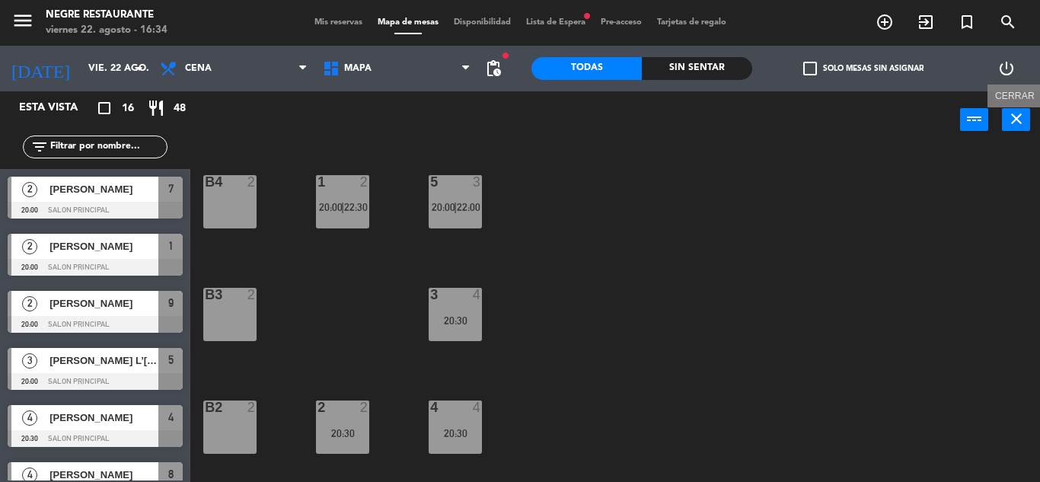
click at [1014, 114] on icon "close" at bounding box center [1017, 119] width 18 height 18
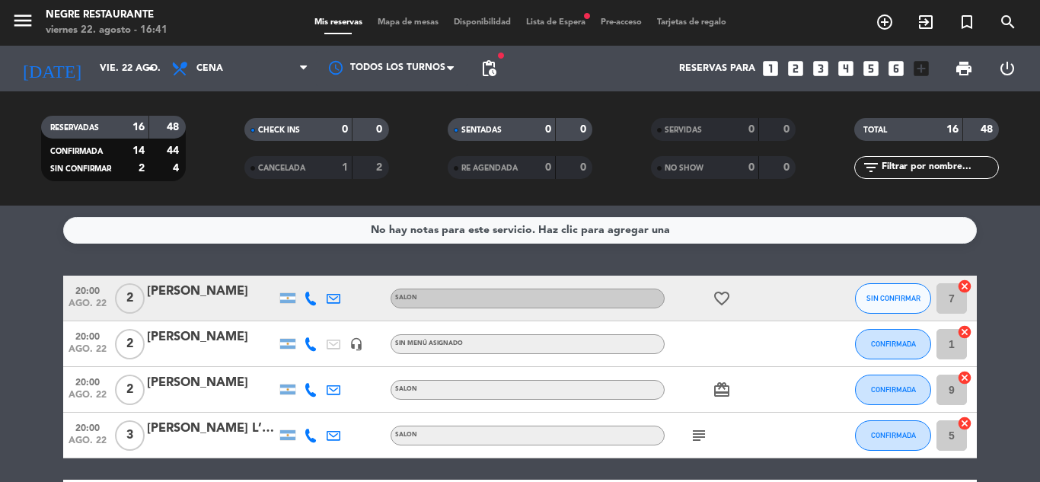
click at [553, 21] on span "Lista de Espera fiber_manual_record" at bounding box center [556, 22] width 75 height 8
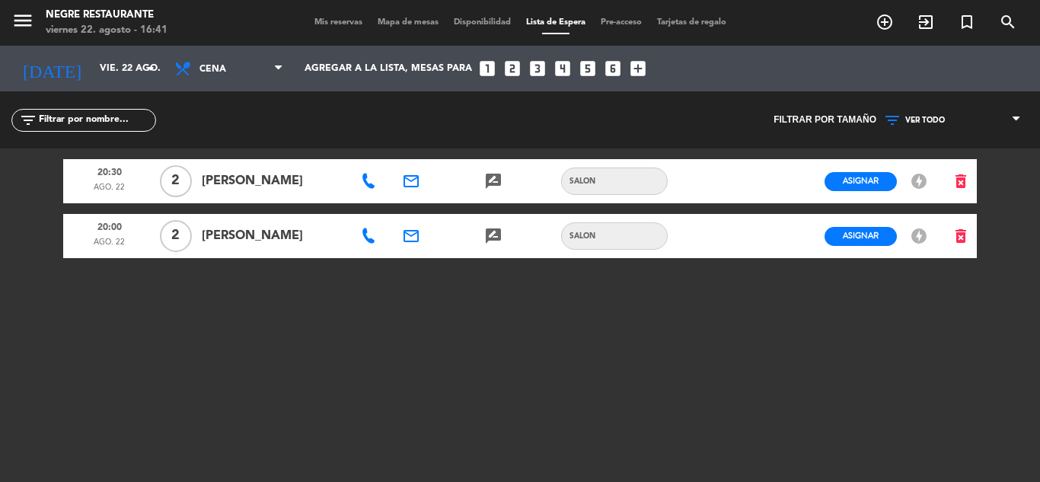
click at [372, 183] on icon at bounding box center [368, 181] width 15 height 15
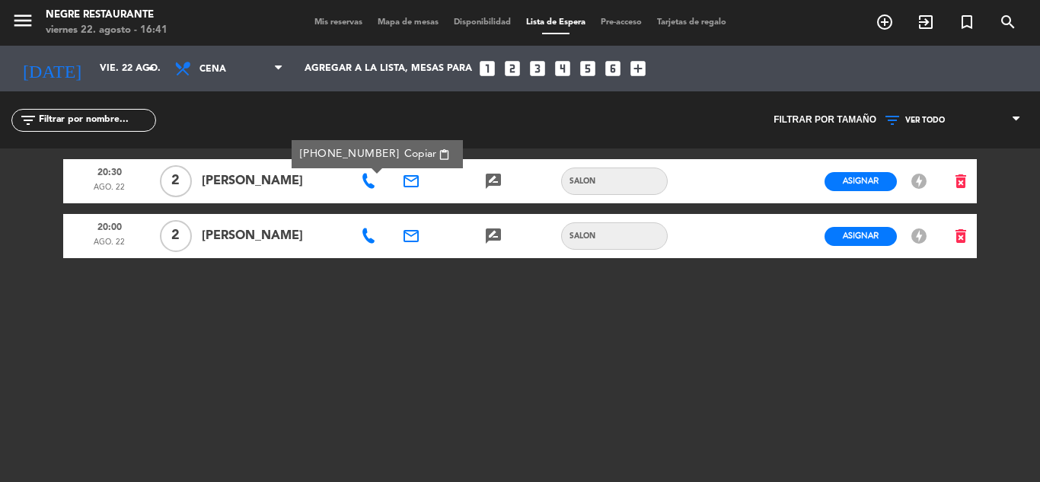
click at [413, 149] on span "Copiar" at bounding box center [420, 154] width 32 height 16
drag, startPoint x: 413, startPoint y: 149, endPoint x: 405, endPoint y: 154, distance: 9.3
click at [413, 149] on div "20:30 ago. 22 2 [PERSON_NAME] [PHONE_NUMBER] Copiar content_paste email rate_re…" at bounding box center [520, 339] width 914 height 381
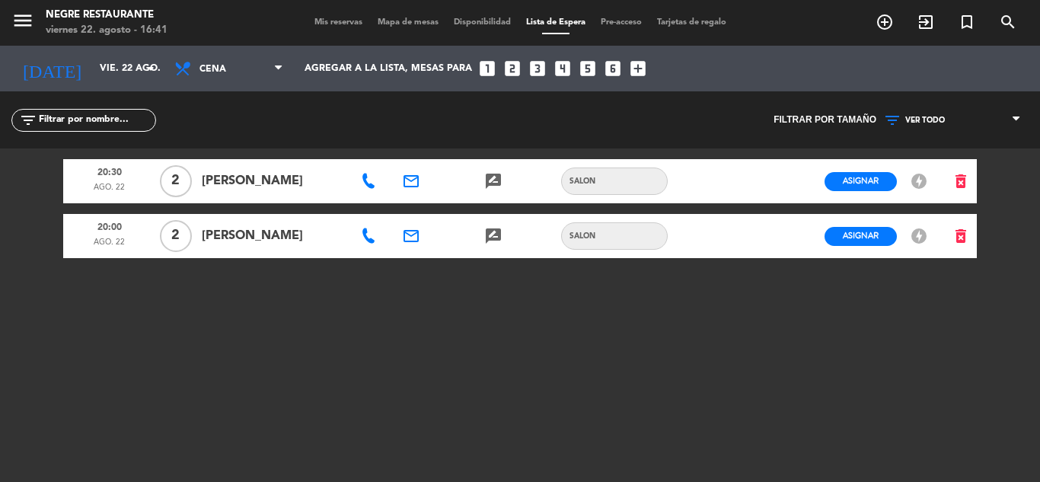
click at [366, 174] on icon at bounding box center [368, 181] width 15 height 15
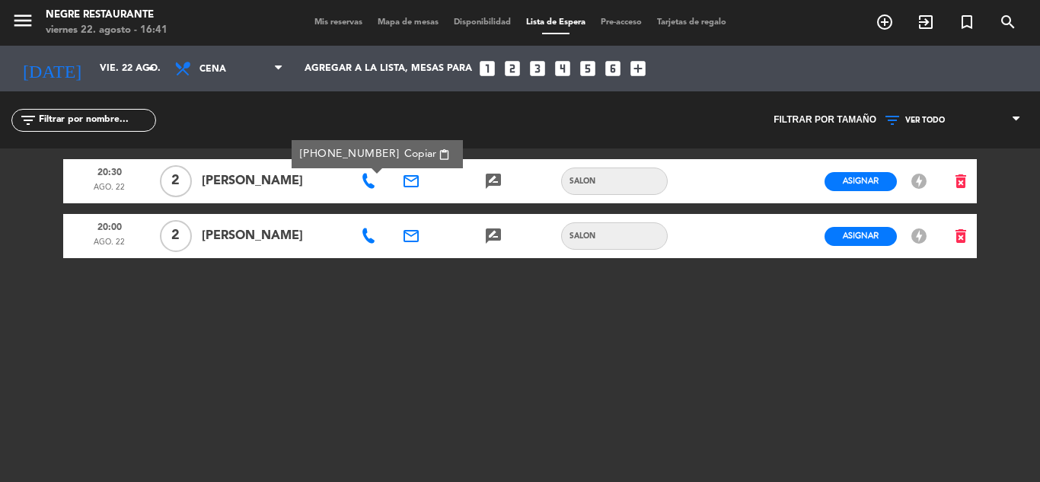
click at [407, 155] on span "Copiar" at bounding box center [420, 154] width 32 height 16
click at [366, 236] on icon at bounding box center [368, 235] width 15 height 15
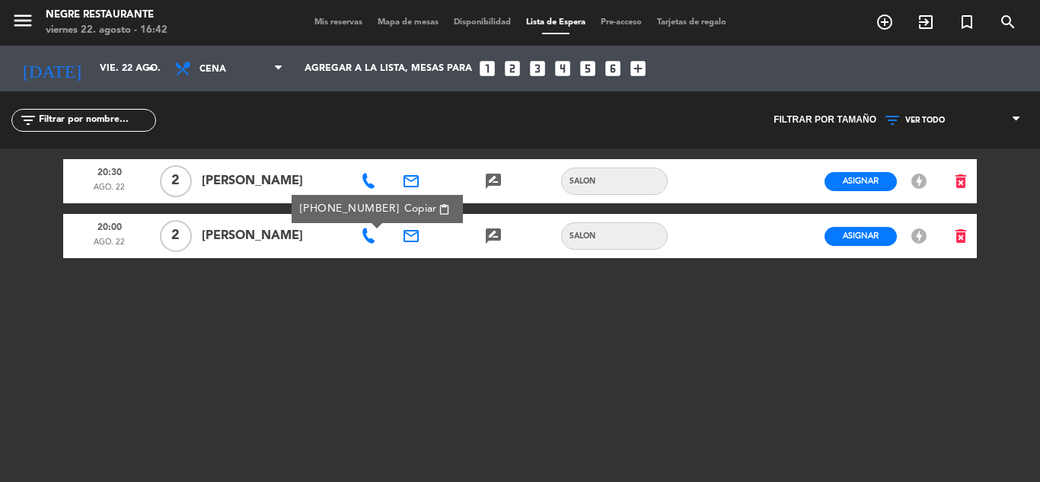
click at [404, 209] on span "Copiar" at bounding box center [420, 209] width 32 height 16
click at [410, 318] on div "20:30 ago. 22 2 [PERSON_NAME] email rate_review credit_card SALON Asignar EN ES…" at bounding box center [520, 339] width 914 height 381
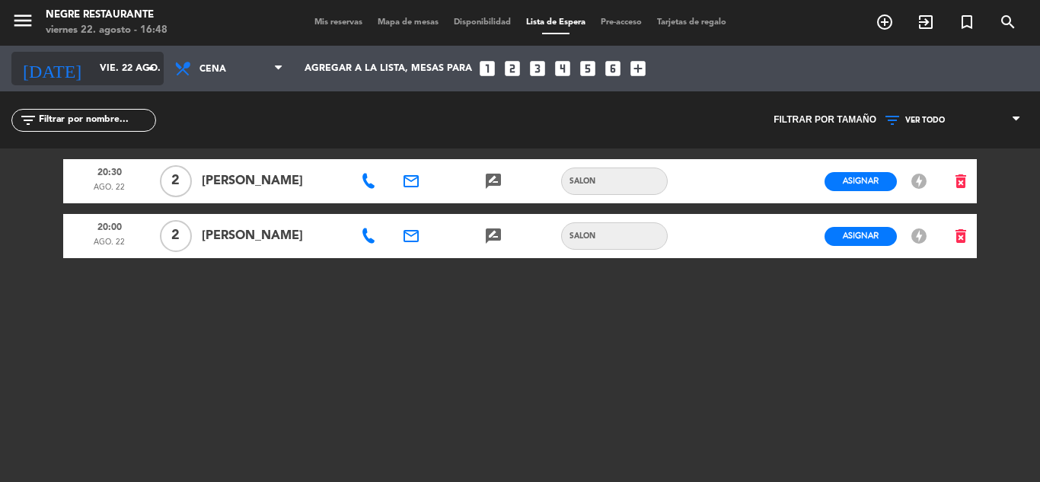
click at [133, 65] on input "vie. 22 ago." at bounding box center [156, 69] width 129 height 26
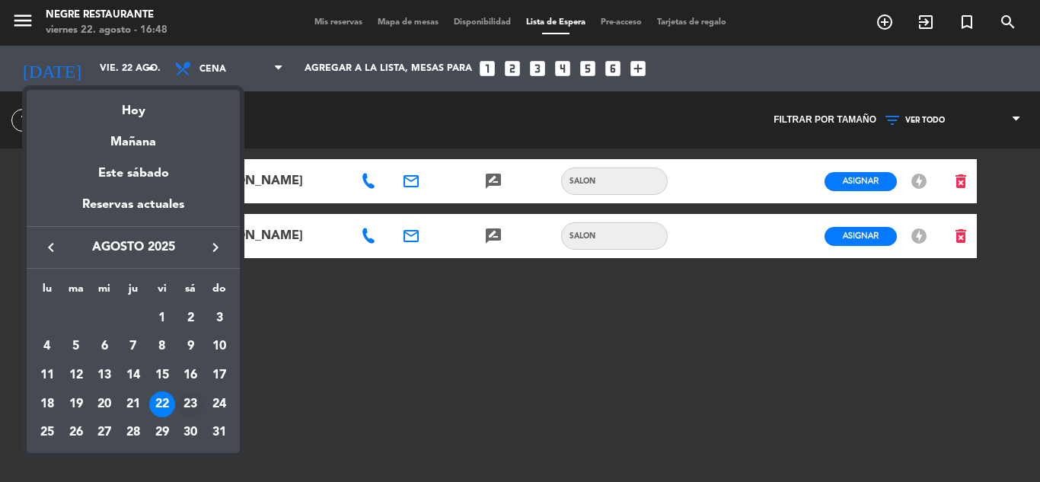
click at [187, 404] on div "23" at bounding box center [190, 404] width 26 height 26
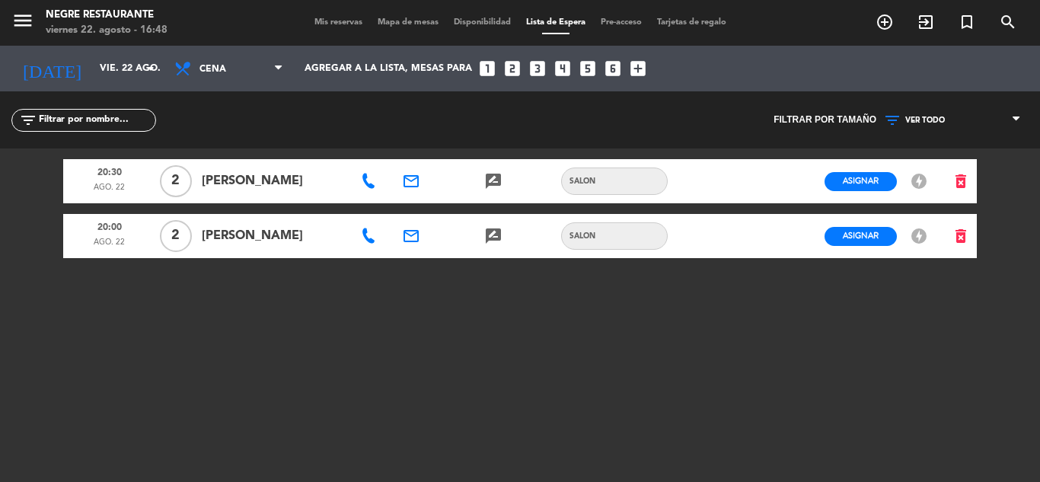
type input "sáb. 23 ago."
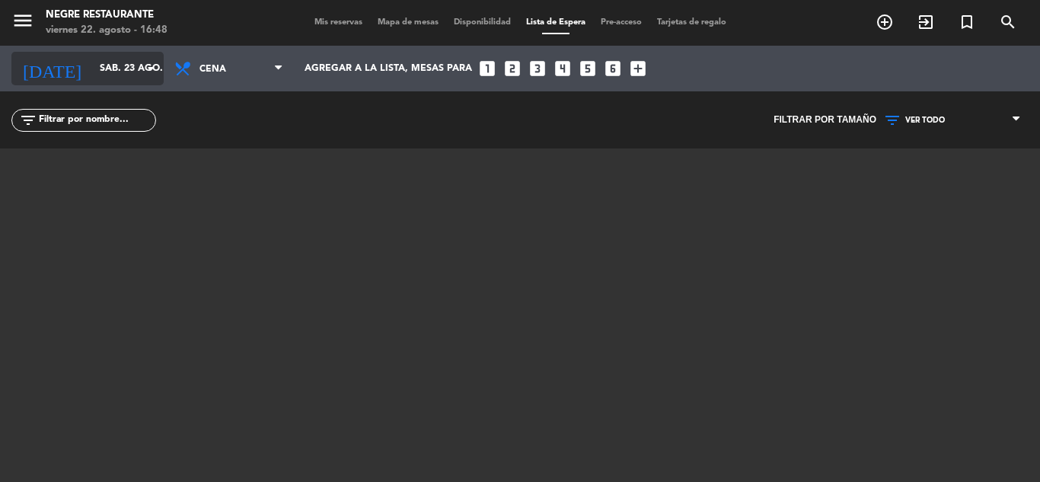
click at [152, 72] on icon "arrow_drop_down" at bounding box center [151, 68] width 18 height 18
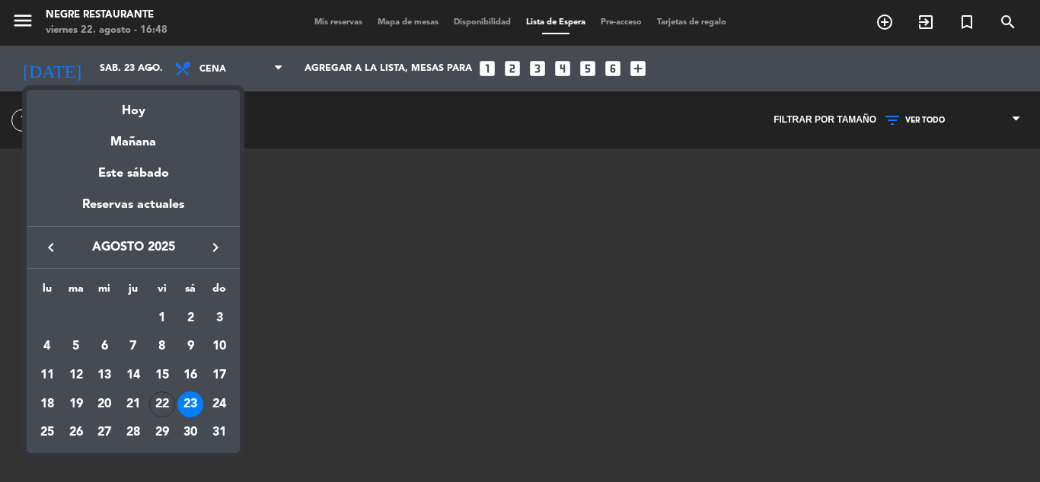
click at [300, 24] on div at bounding box center [520, 241] width 1040 height 482
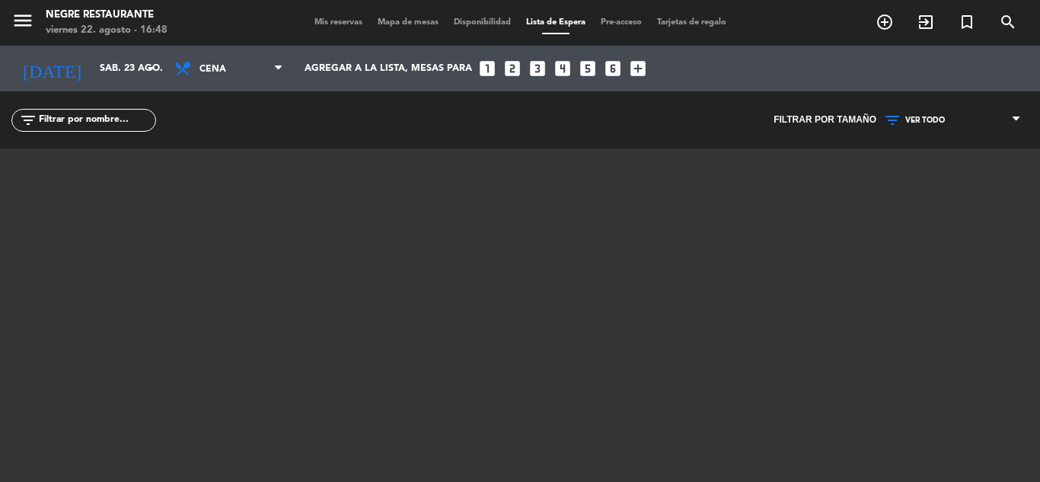
click at [324, 13] on div "menu Negre Restaurante viernes 22. agosto - 16:48 Mis reservas Mapa de mesas Di…" at bounding box center [520, 23] width 1040 height 46
click at [324, 17] on div "Mis reservas Mapa de mesas Disponibilidad Lista de Espera Pre-acceso Tarjetas d…" at bounding box center [520, 23] width 427 height 14
click at [325, 21] on span "Mis reservas" at bounding box center [338, 22] width 63 height 8
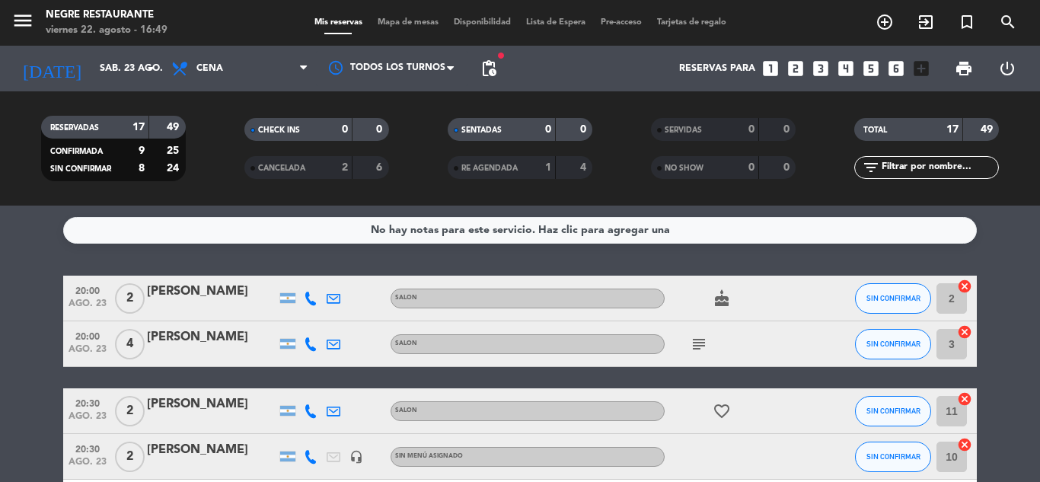
click at [305, 298] on icon at bounding box center [311, 299] width 14 height 14
click at [318, 269] on span "content_paste" at bounding box center [323, 272] width 11 height 11
click at [305, 345] on icon at bounding box center [311, 344] width 14 height 14
click at [305, 324] on span "Copiar" at bounding box center [299, 319] width 32 height 16
click at [701, 345] on icon "subject" at bounding box center [699, 344] width 18 height 18
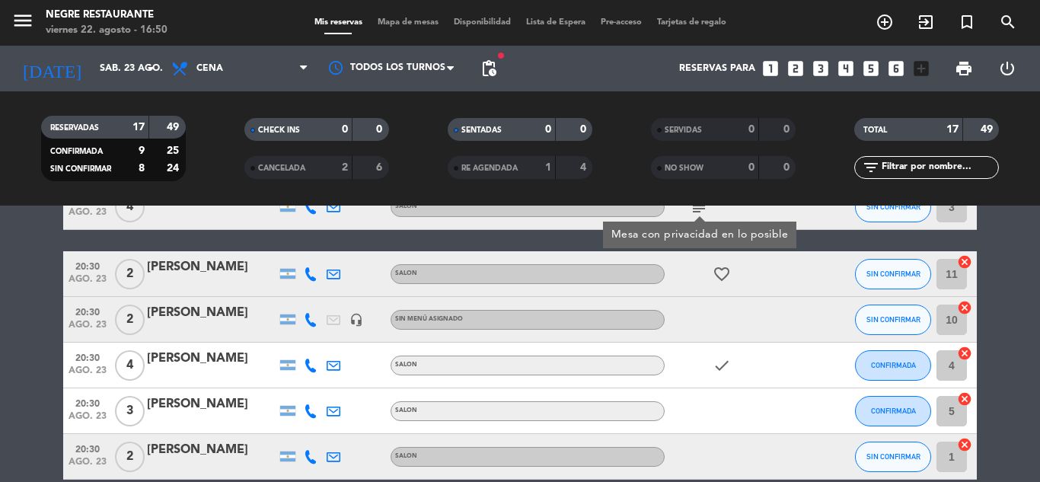
scroll to position [152, 0]
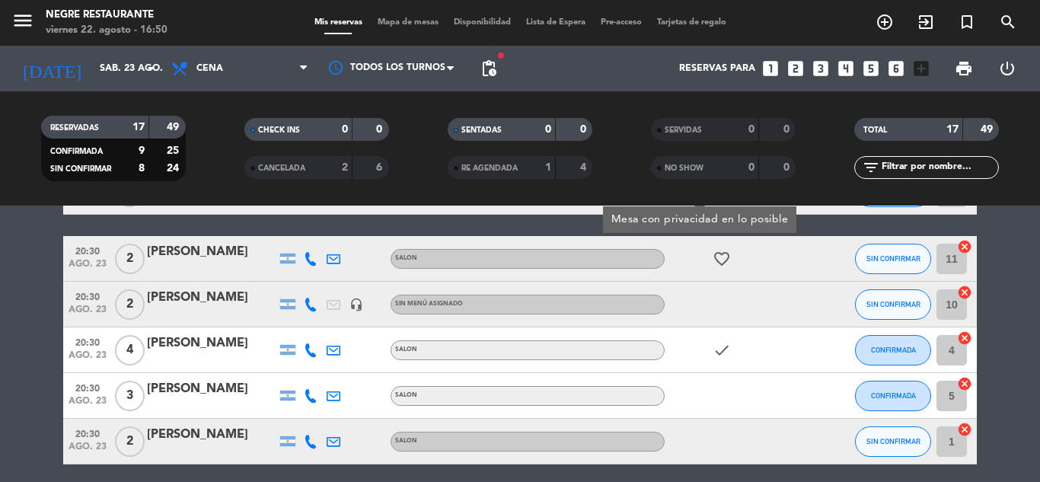
click at [303, 265] on div at bounding box center [310, 258] width 23 height 45
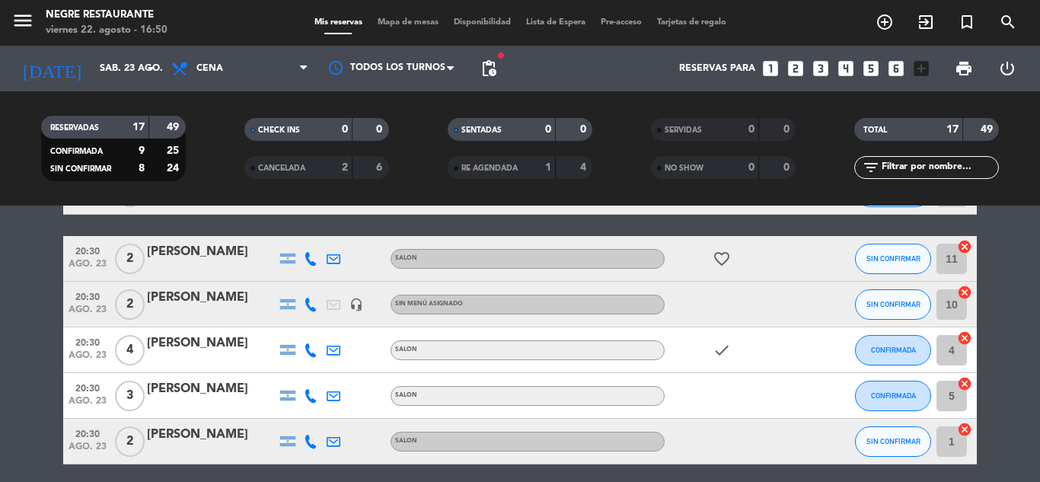
click at [307, 262] on icon at bounding box center [311, 259] width 14 height 14
click at [315, 239] on button "Copiar content_paste" at bounding box center [305, 233] width 46 height 16
click at [312, 306] on icon at bounding box center [311, 305] width 14 height 14
click at [318, 278] on span "content_paste" at bounding box center [323, 278] width 11 height 11
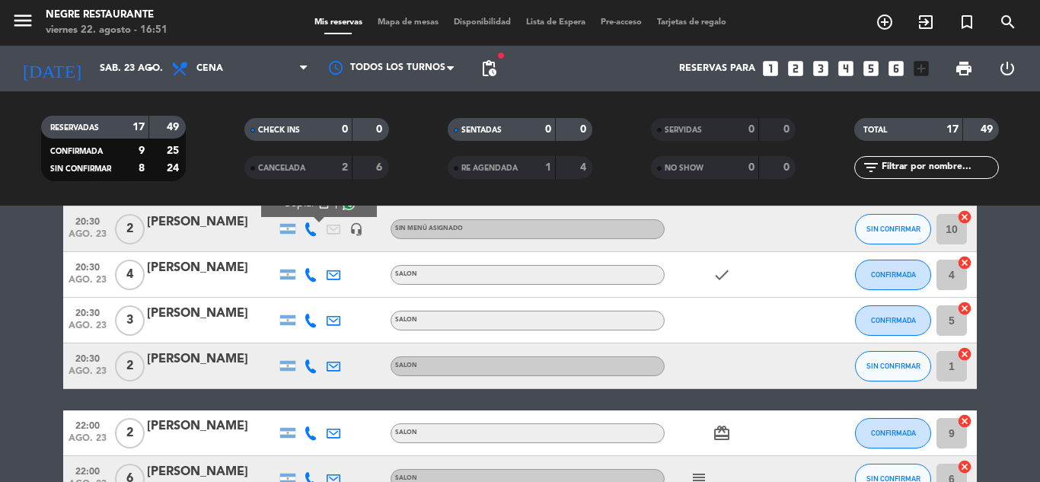
scroll to position [228, 0]
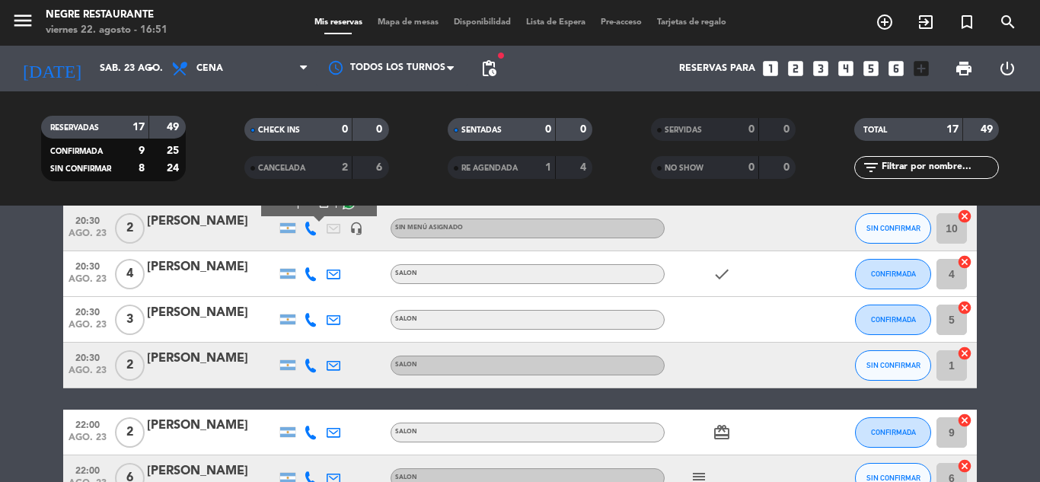
click at [310, 366] on icon at bounding box center [311, 366] width 14 height 14
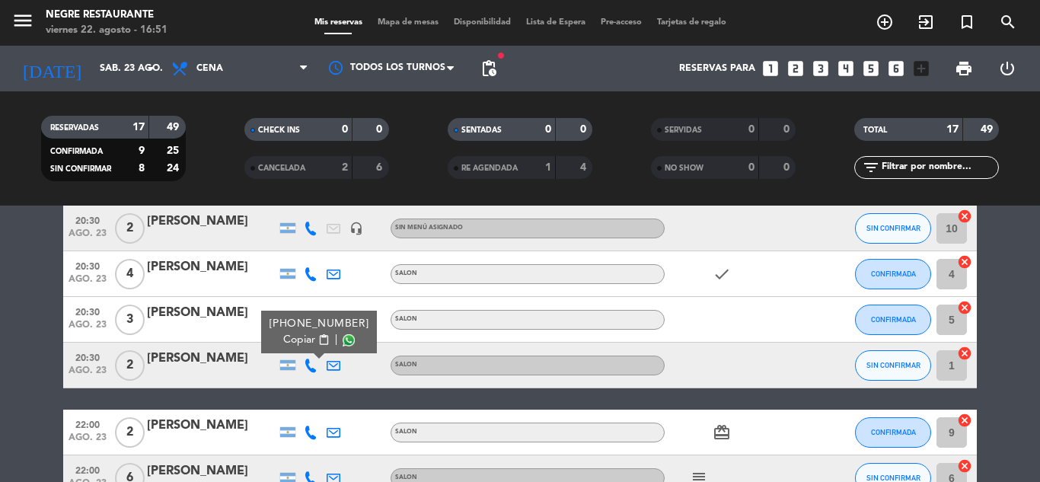
click at [302, 343] on span "Copiar" at bounding box center [299, 340] width 32 height 16
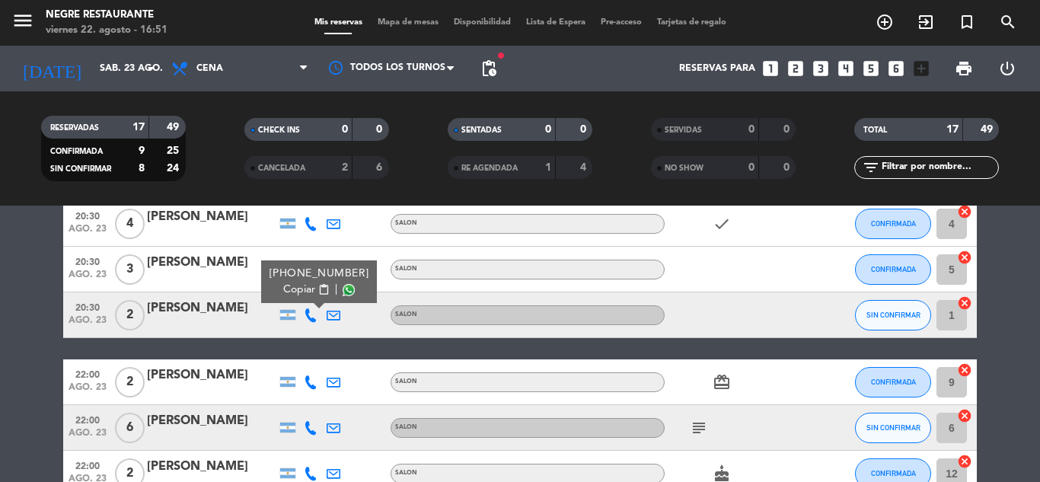
scroll to position [381, 0]
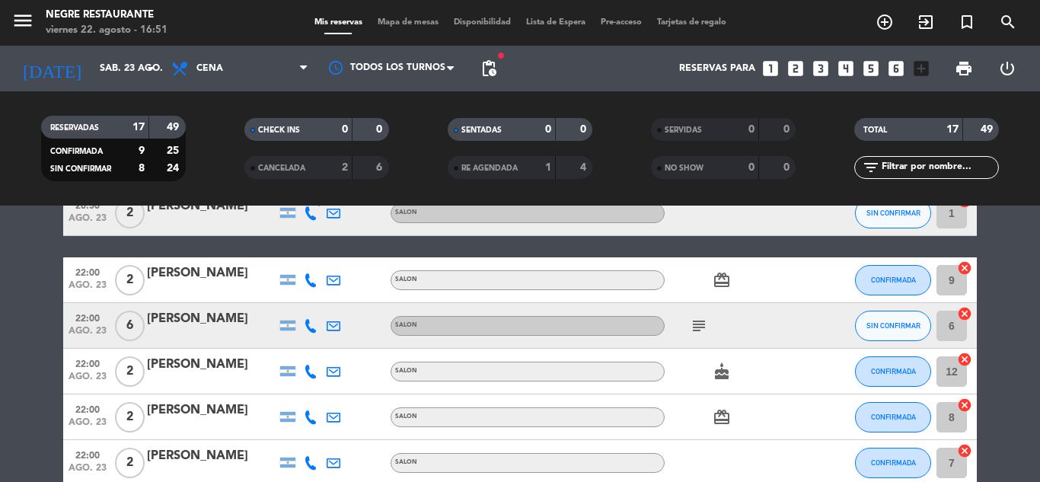
click at [309, 326] on icon at bounding box center [311, 326] width 14 height 14
click at [319, 297] on span "content_paste" at bounding box center [318, 300] width 11 height 11
click at [702, 326] on icon "subject" at bounding box center [699, 326] width 18 height 18
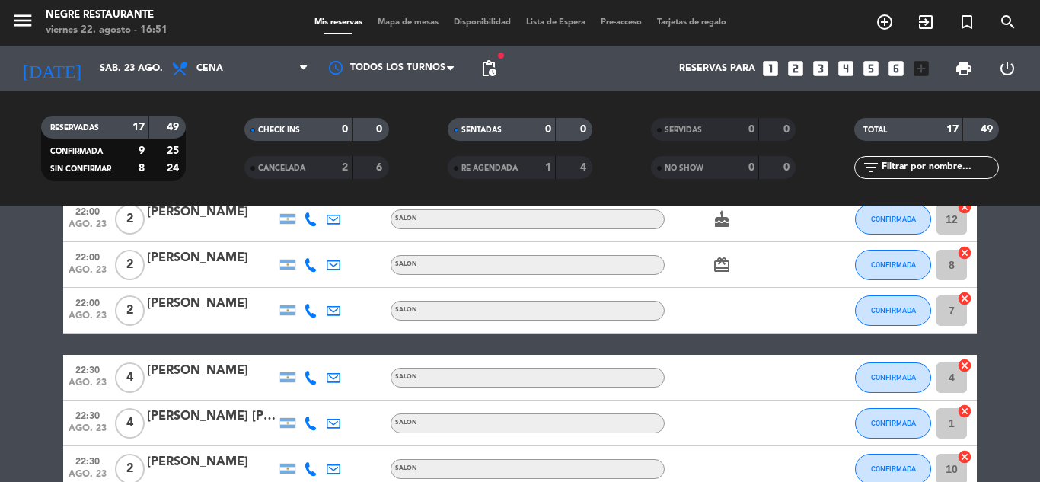
scroll to position [685, 0]
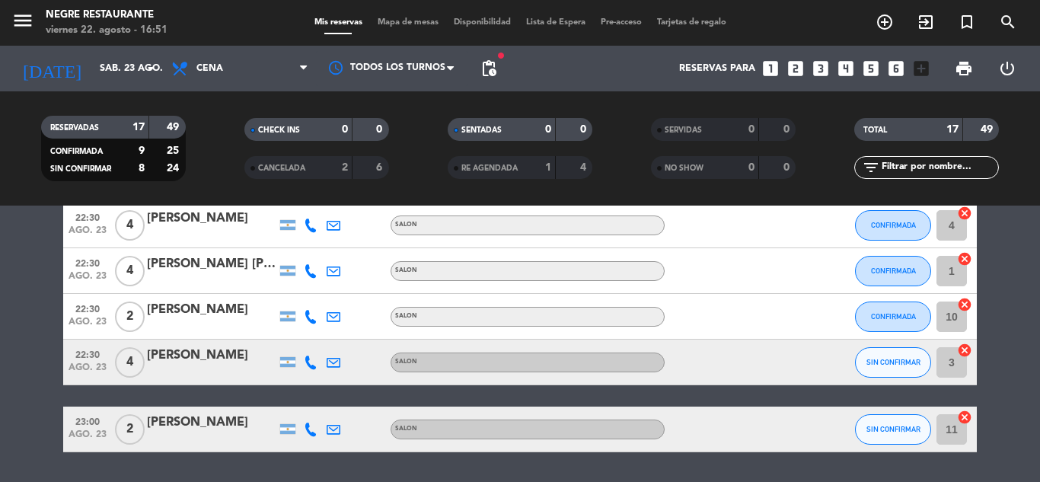
click at [303, 363] on div at bounding box center [310, 362] width 23 height 45
click at [316, 364] on icon at bounding box center [311, 363] width 14 height 14
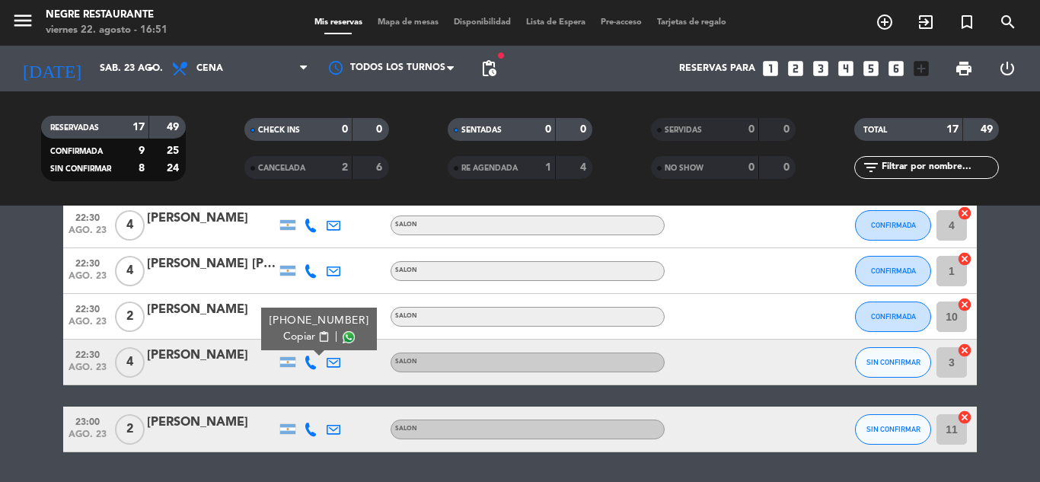
click at [319, 338] on span "content_paste" at bounding box center [323, 336] width 11 height 11
click at [311, 430] on icon at bounding box center [311, 430] width 14 height 14
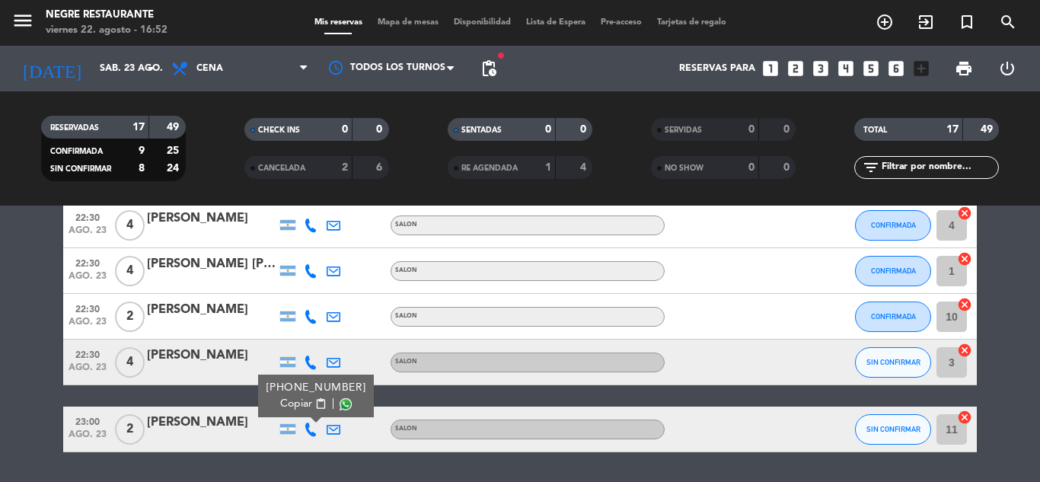
click at [315, 399] on span "content_paste" at bounding box center [320, 403] width 11 height 11
click at [507, 21] on span "Disponibilidad" at bounding box center [482, 22] width 72 height 8
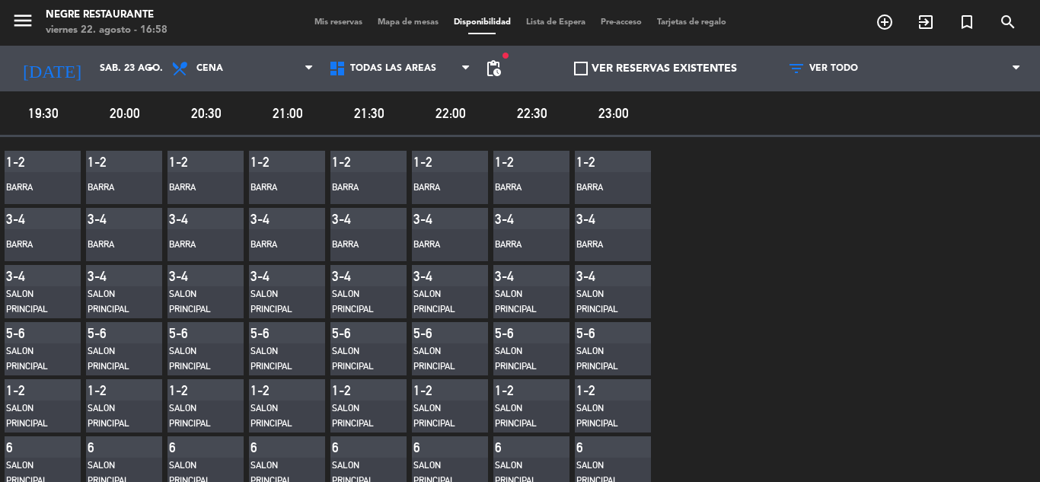
click at [540, 26] on span "Lista de Espera" at bounding box center [556, 22] width 75 height 8
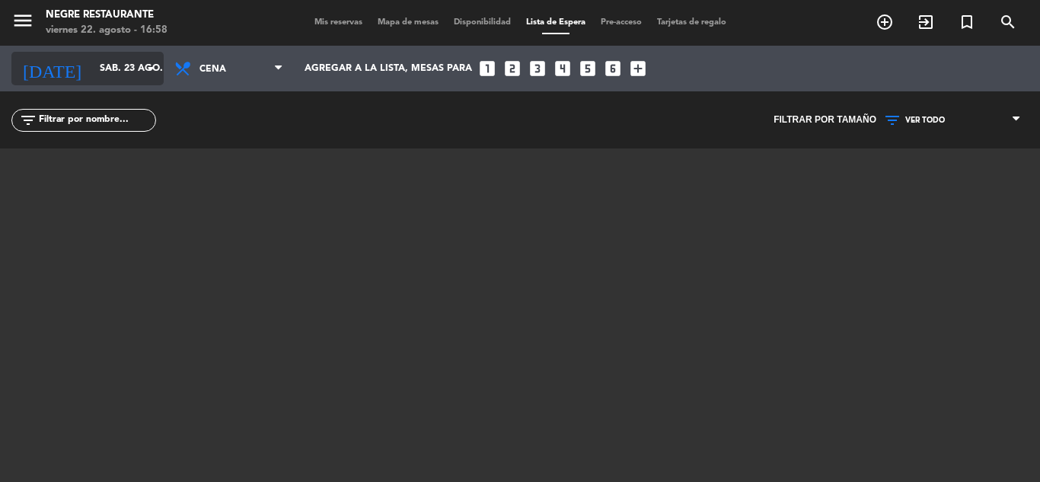
click at [92, 69] on input "sáb. 23 ago." at bounding box center [156, 69] width 129 height 26
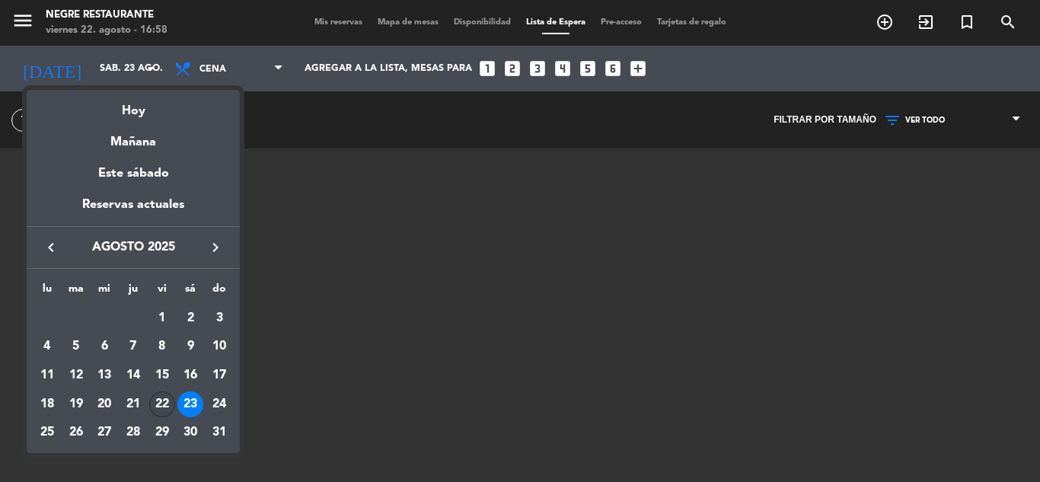
click at [162, 396] on div "22" at bounding box center [162, 404] width 26 height 26
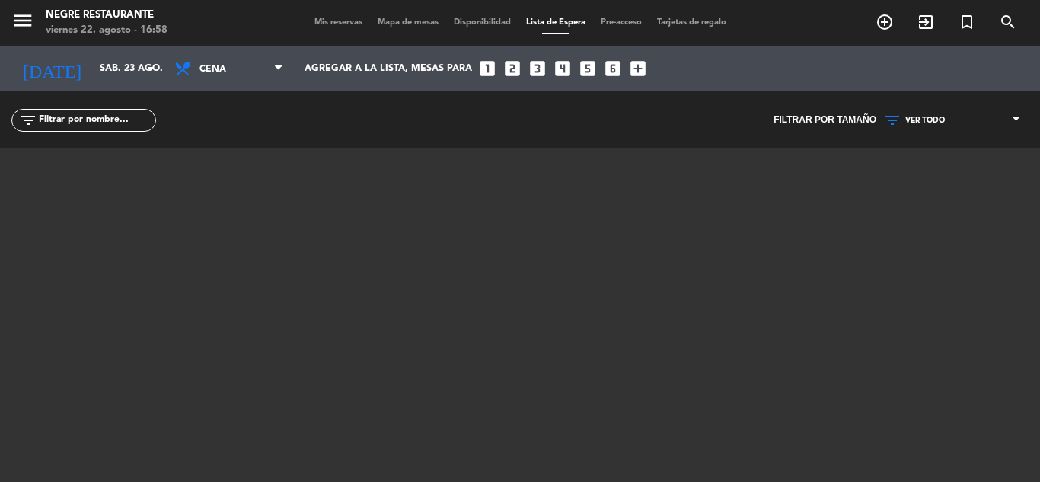
type input "vie. 22 ago."
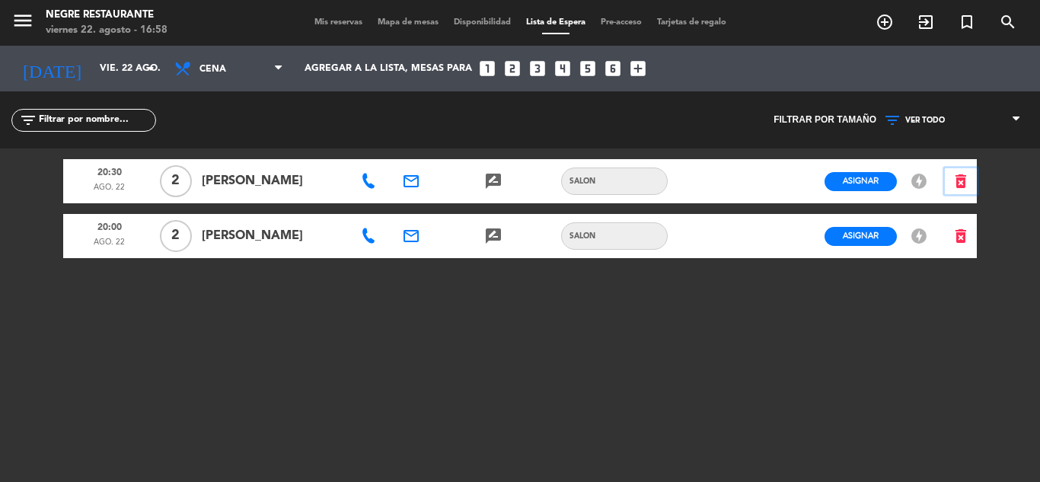
click at [966, 176] on icon "delete_forever" at bounding box center [961, 181] width 18 height 18
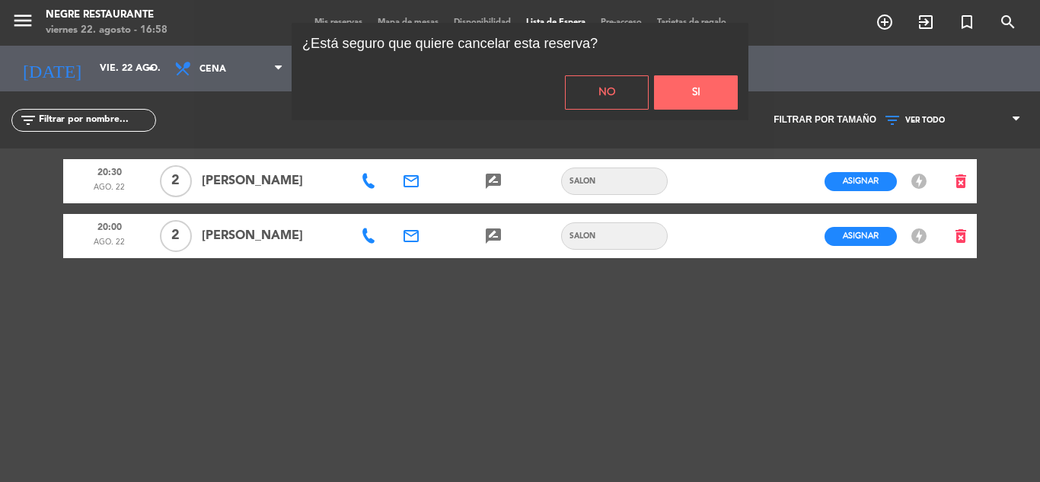
click at [733, 90] on button "Si" at bounding box center [696, 92] width 84 height 34
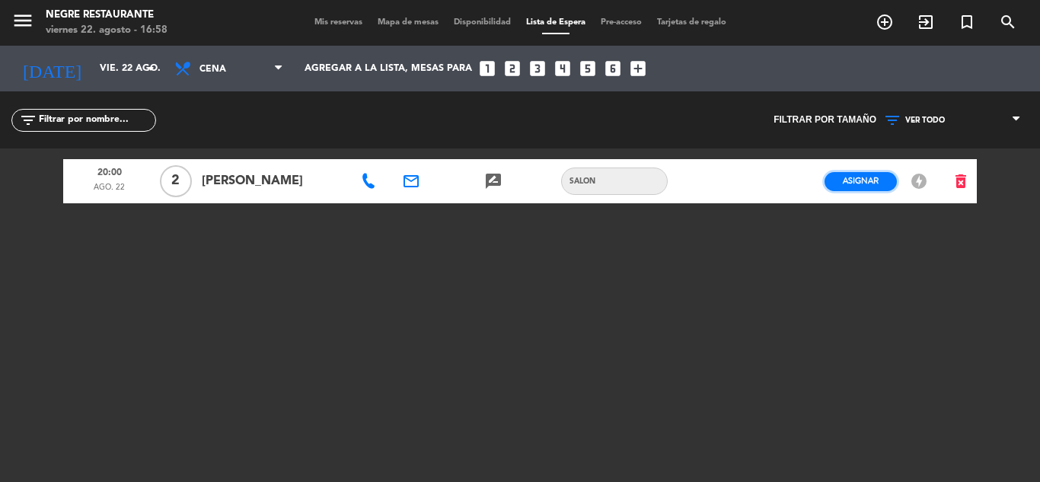
click at [856, 184] on span "Asignar" at bounding box center [861, 180] width 36 height 11
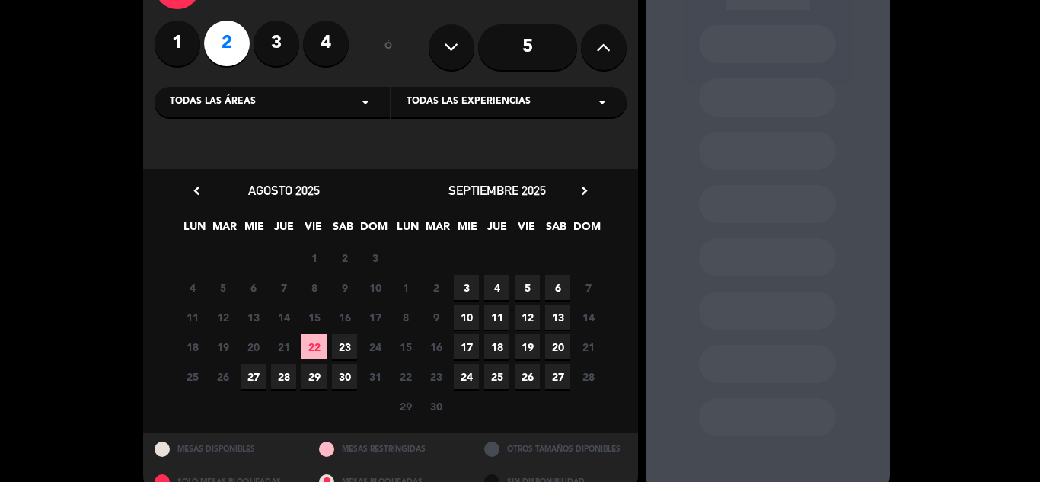
click at [320, 344] on span "22" at bounding box center [314, 346] width 25 height 25
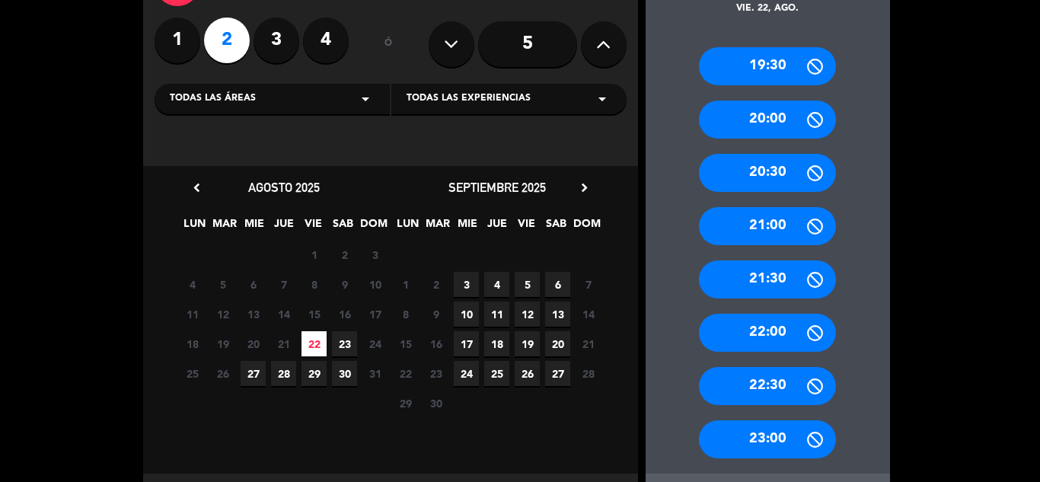
scroll to position [184, 0]
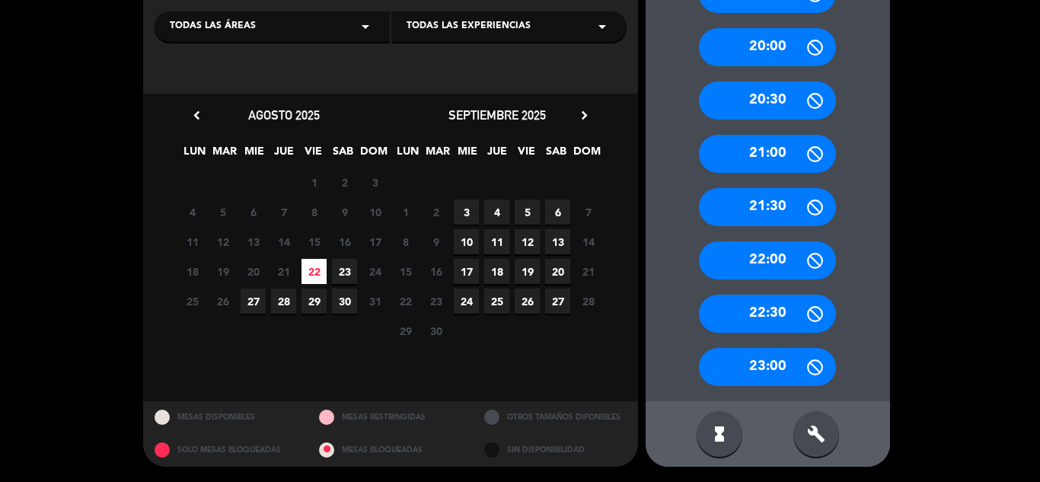
click at [814, 419] on div "build" at bounding box center [817, 434] width 46 height 46
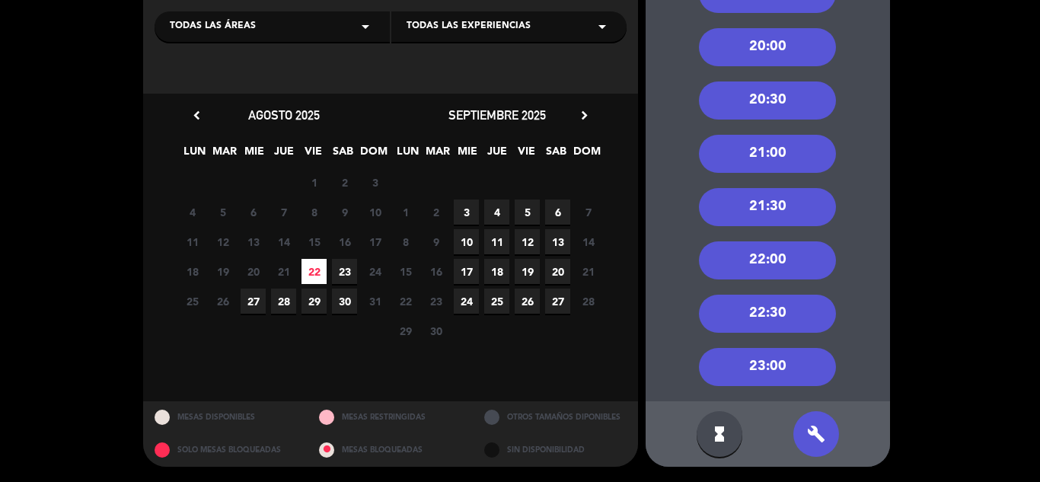
click at [764, 49] on div "20:00" at bounding box center [767, 47] width 137 height 38
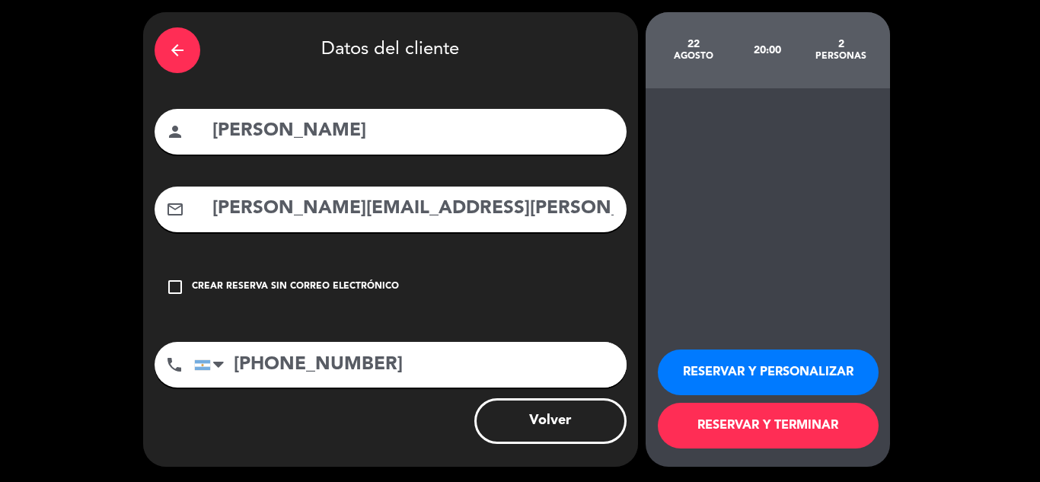
scroll to position [49, 0]
click at [768, 425] on button "RESERVAR Y TERMINAR" at bounding box center [768, 426] width 221 height 46
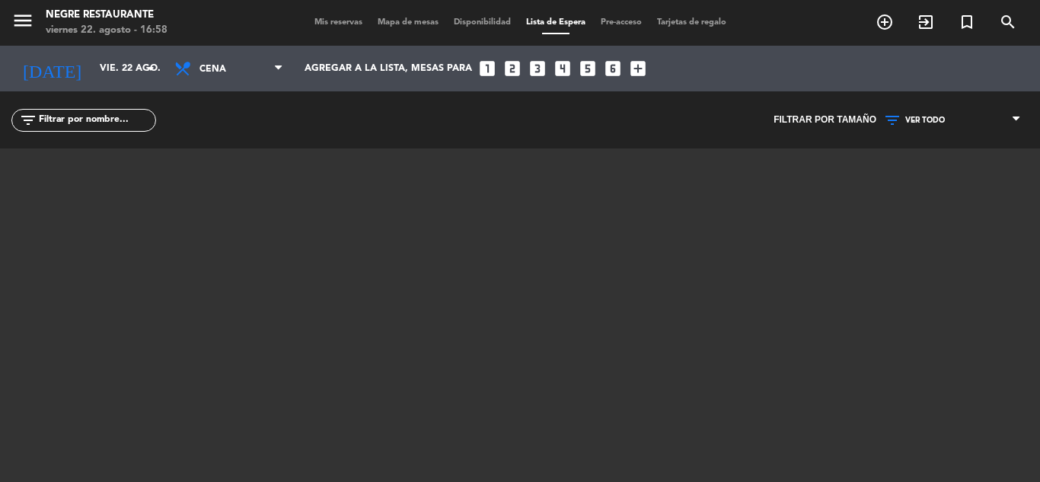
click at [314, 22] on span "Mis reservas" at bounding box center [338, 22] width 63 height 8
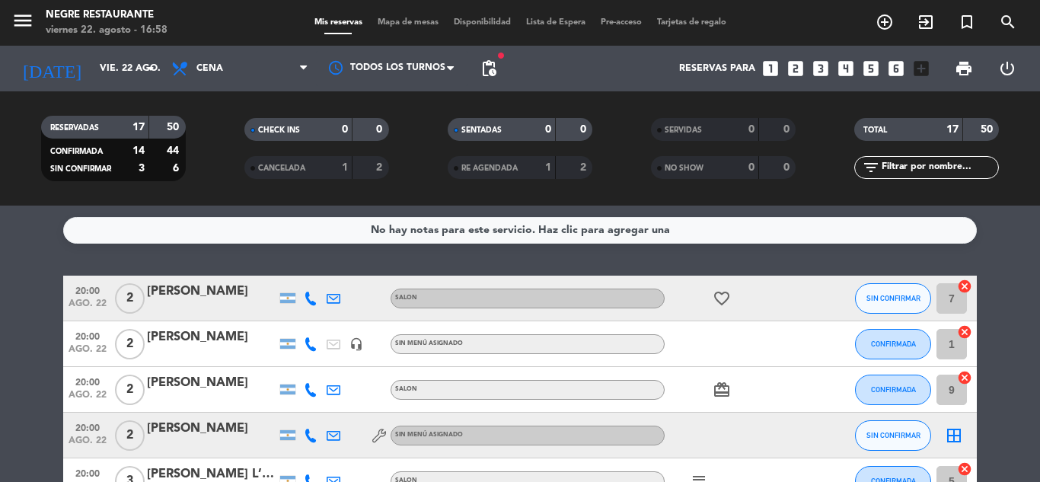
scroll to position [76, 0]
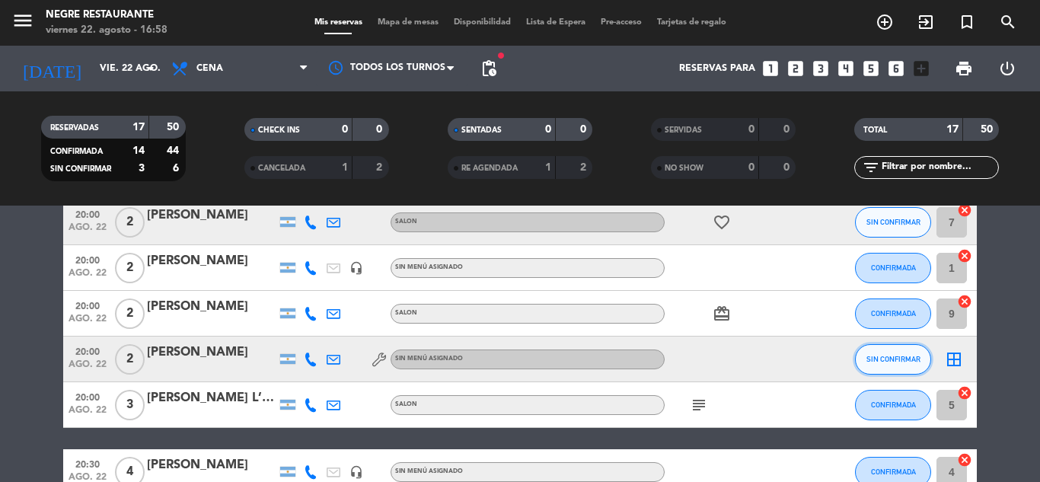
click at [903, 369] on button "SIN CONFIRMAR" at bounding box center [893, 359] width 76 height 30
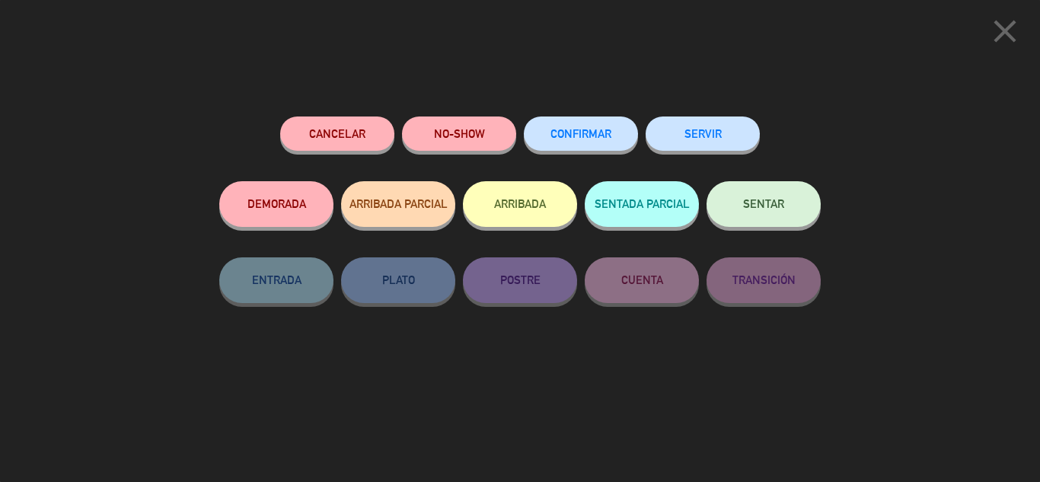
click at [571, 139] on span "CONFIRMAR" at bounding box center [581, 133] width 61 height 13
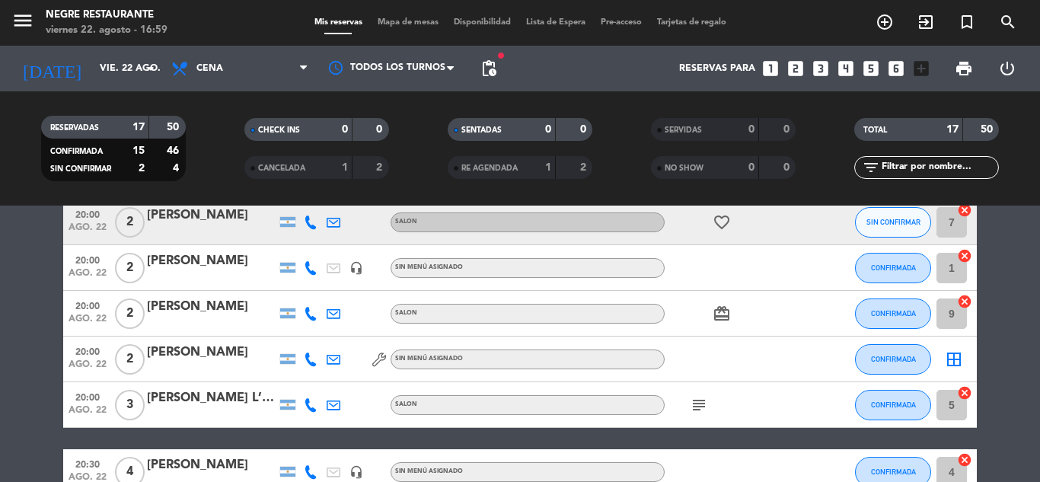
click at [311, 358] on icon at bounding box center [311, 360] width 14 height 14
click at [318, 330] on span "content_paste" at bounding box center [323, 333] width 11 height 11
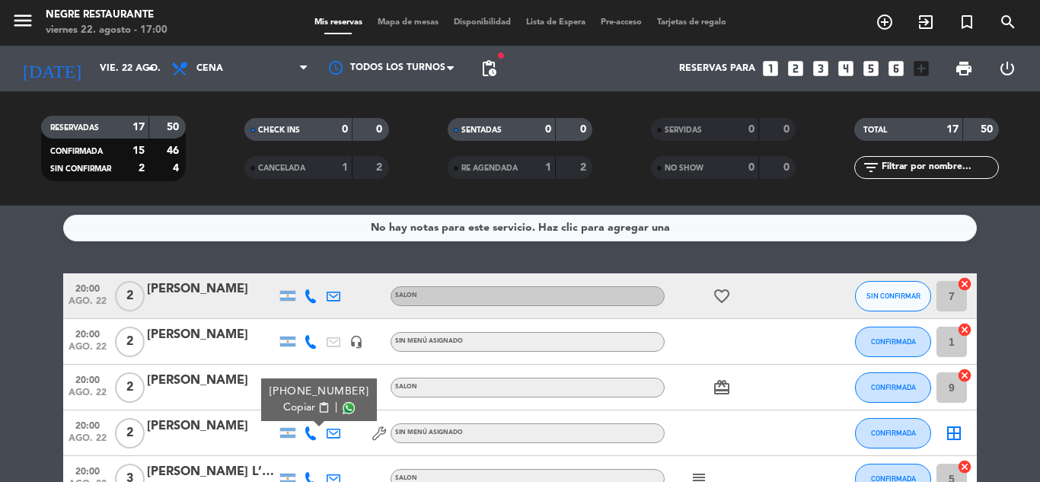
scroll to position [0, 0]
